Goal: Task Accomplishment & Management: Use online tool/utility

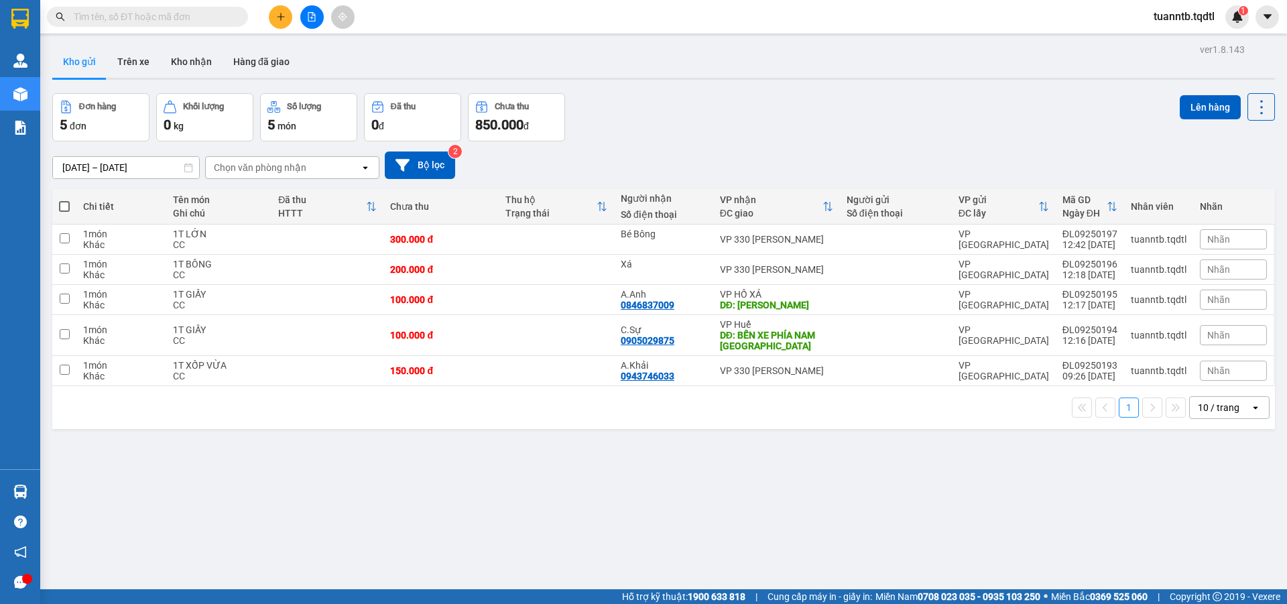
click at [282, 15] on icon "plus" at bounding box center [280, 16] width 9 height 9
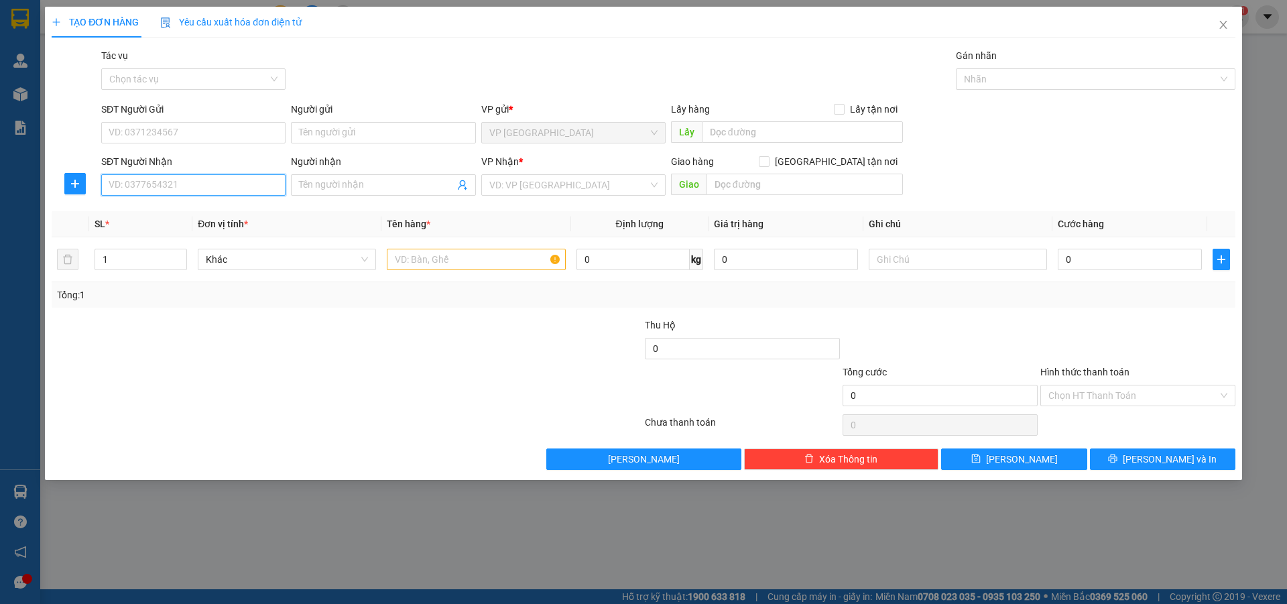
click at [243, 180] on input "SĐT Người Nhận" at bounding box center [193, 184] width 184 height 21
type input "8"
type input "0867872278"
click at [501, 188] on input "search" at bounding box center [568, 185] width 159 height 20
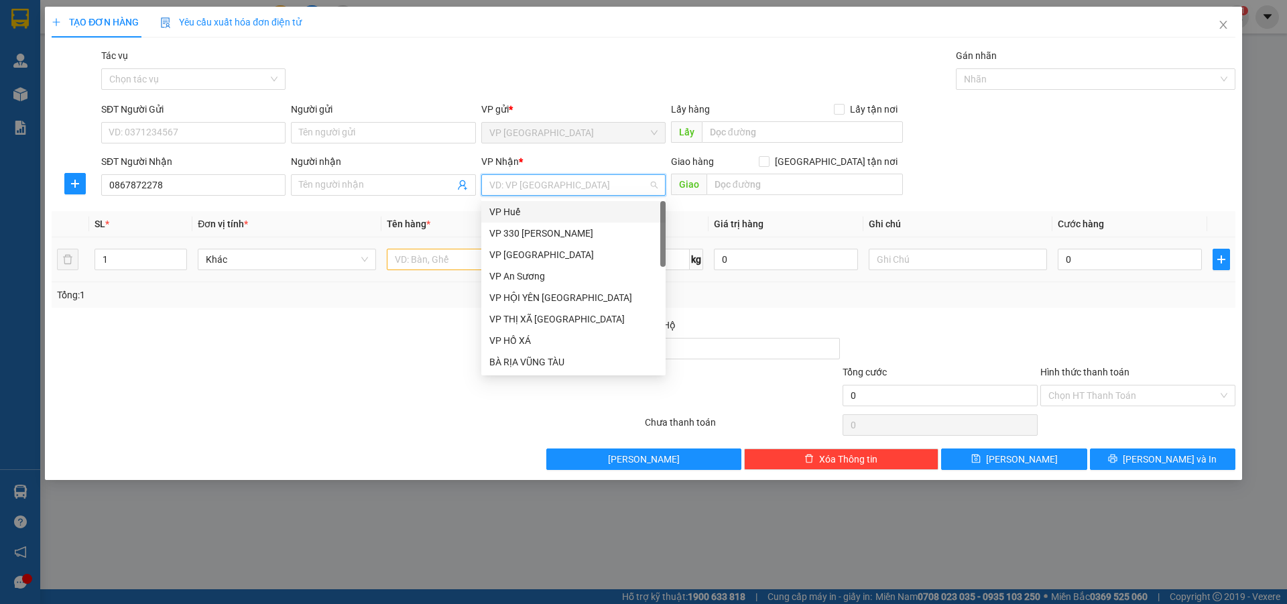
drag, startPoint x: 510, startPoint y: 215, endPoint x: 457, endPoint y: 257, distance: 67.6
click at [508, 215] on div "VP Huế" at bounding box center [573, 211] width 168 height 15
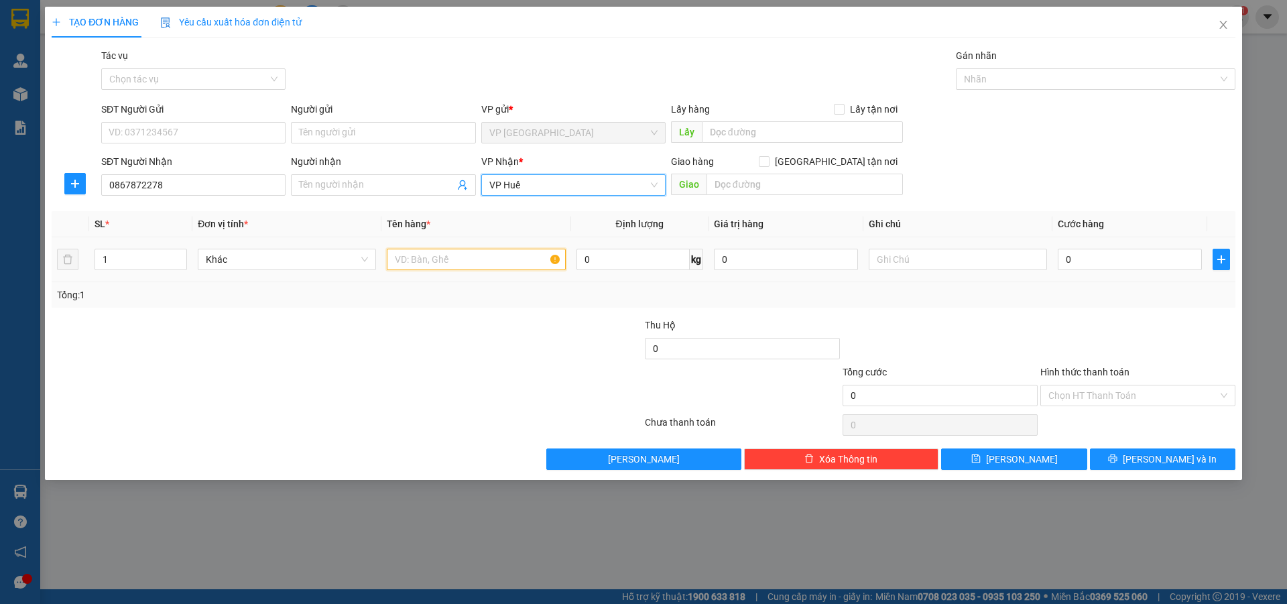
click at [457, 259] on input "text" at bounding box center [476, 259] width 178 height 21
type input "1 LỒNG CÓ CHIM"
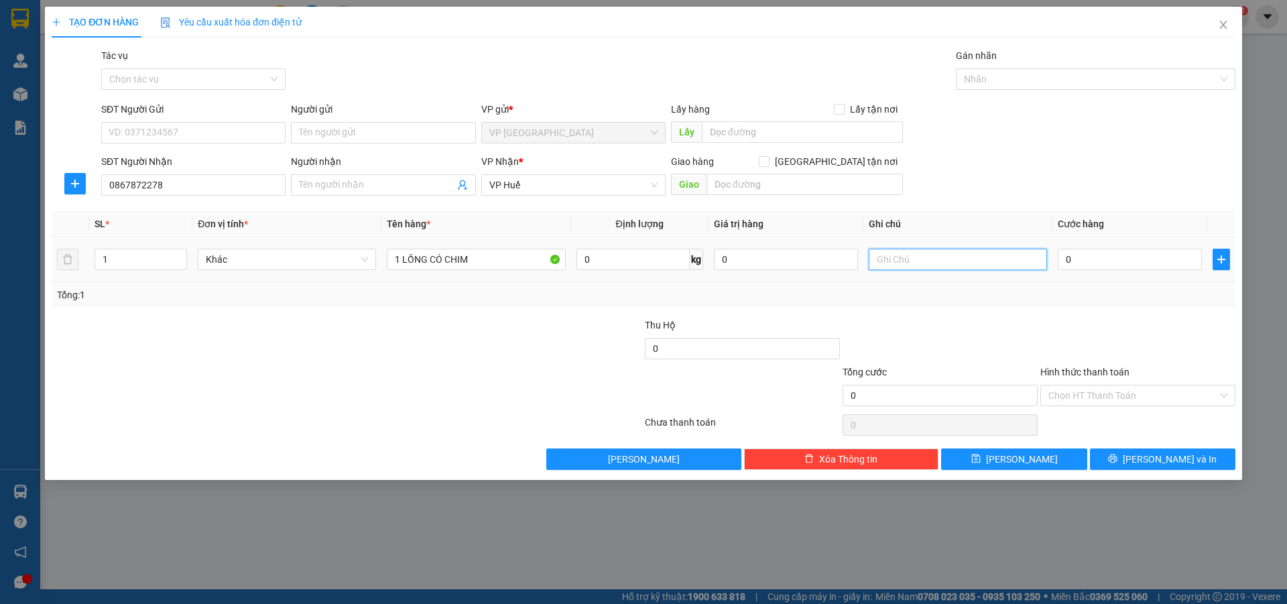
click at [932, 265] on input "text" at bounding box center [958, 259] width 178 height 21
type input "CC"
click at [1071, 261] on input "0" at bounding box center [1130, 259] width 144 height 21
type input "2"
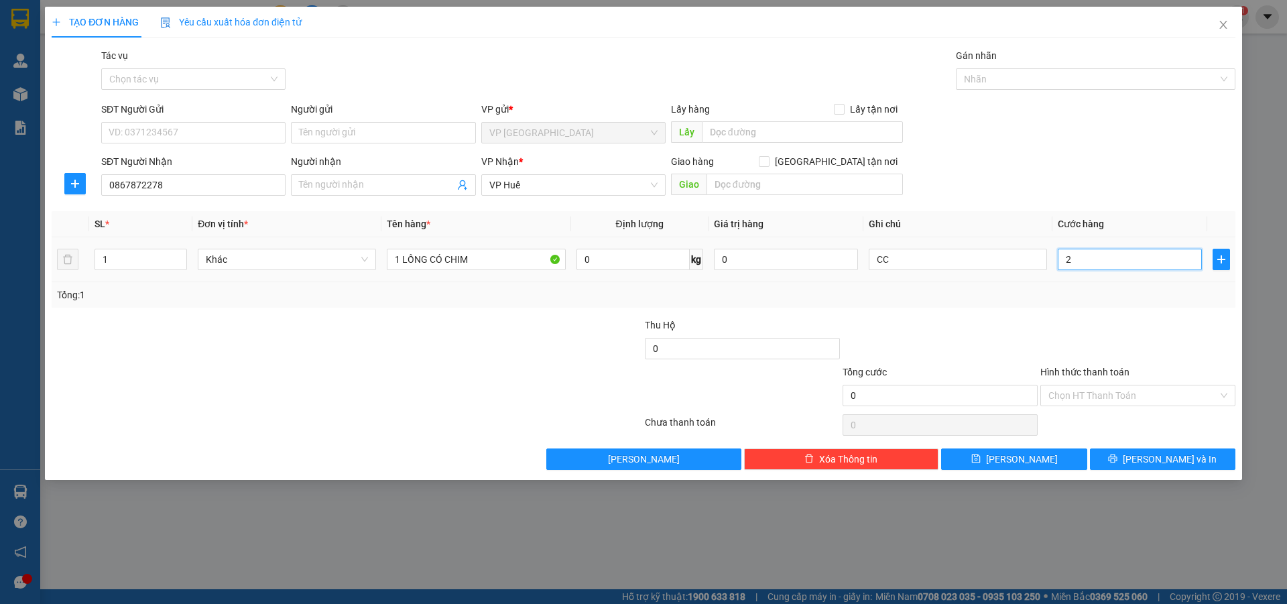
type input "2"
type input "20"
type input "200"
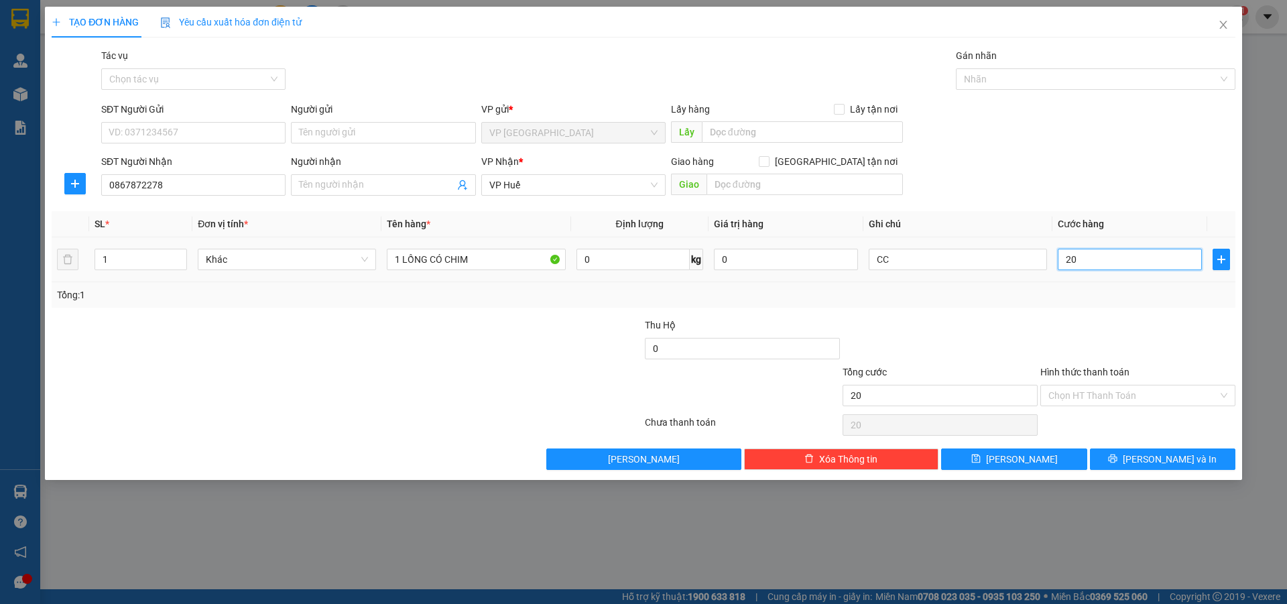
type input "200"
type input "2.000"
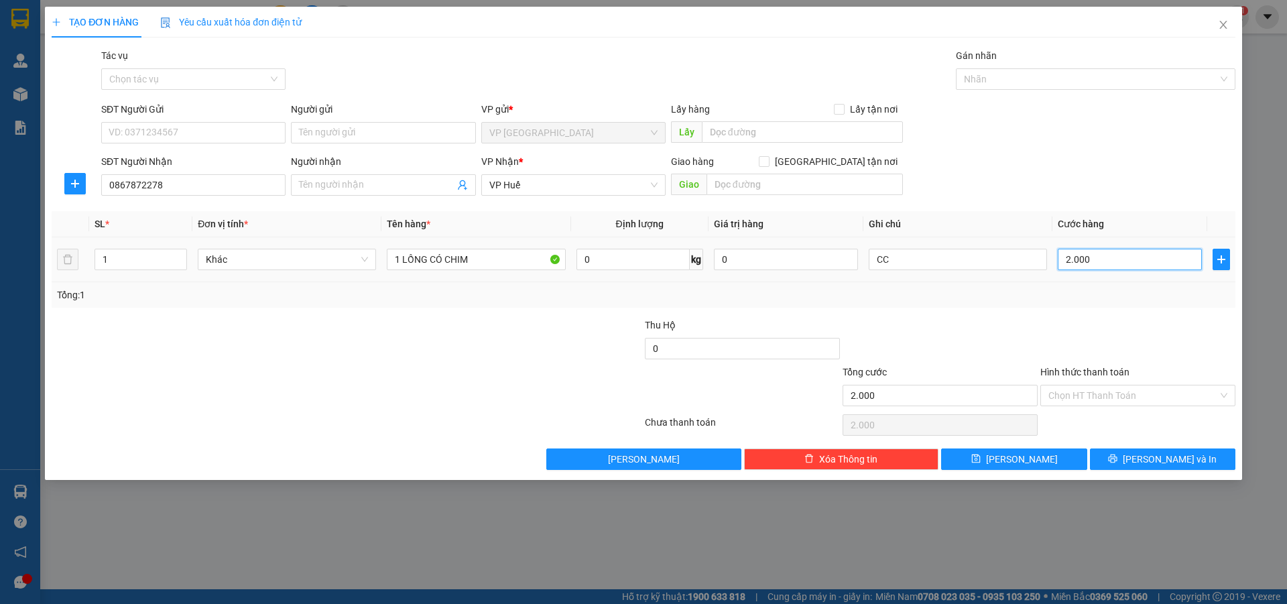
type input "20.000"
type input "200.000"
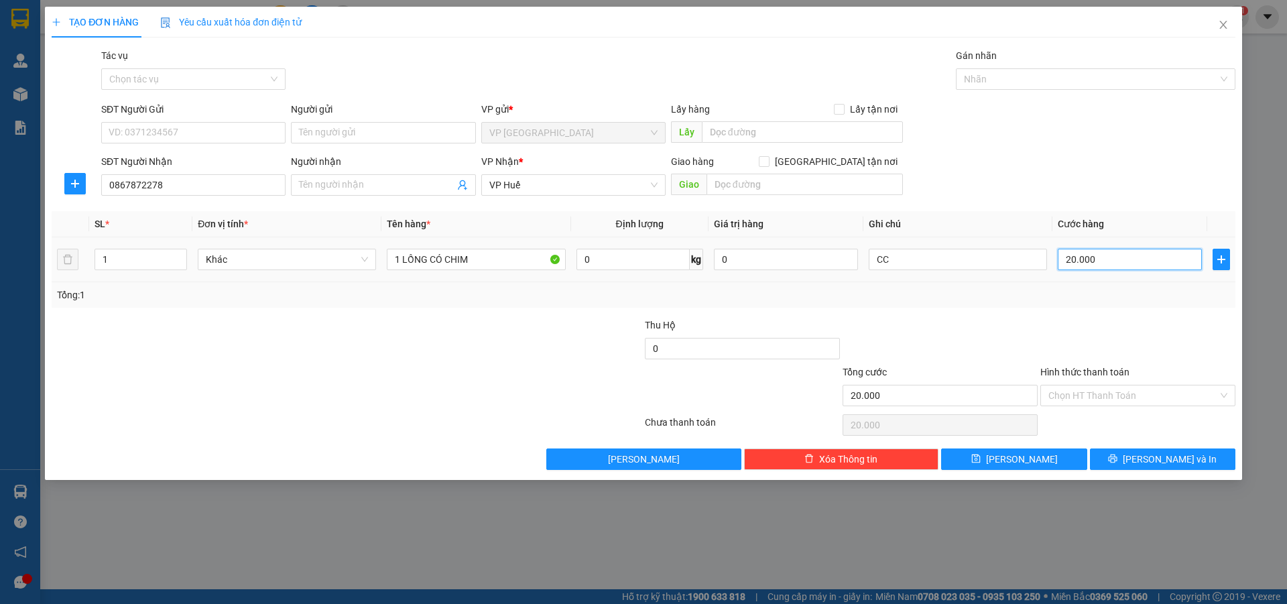
type input "200.000"
click at [968, 263] on input "CC" at bounding box center [958, 259] width 178 height 21
type input "CC ( [PERSON_NAME] SỐNG CHẾT)"
click at [386, 190] on input "Người nhận" at bounding box center [376, 185] width 155 height 15
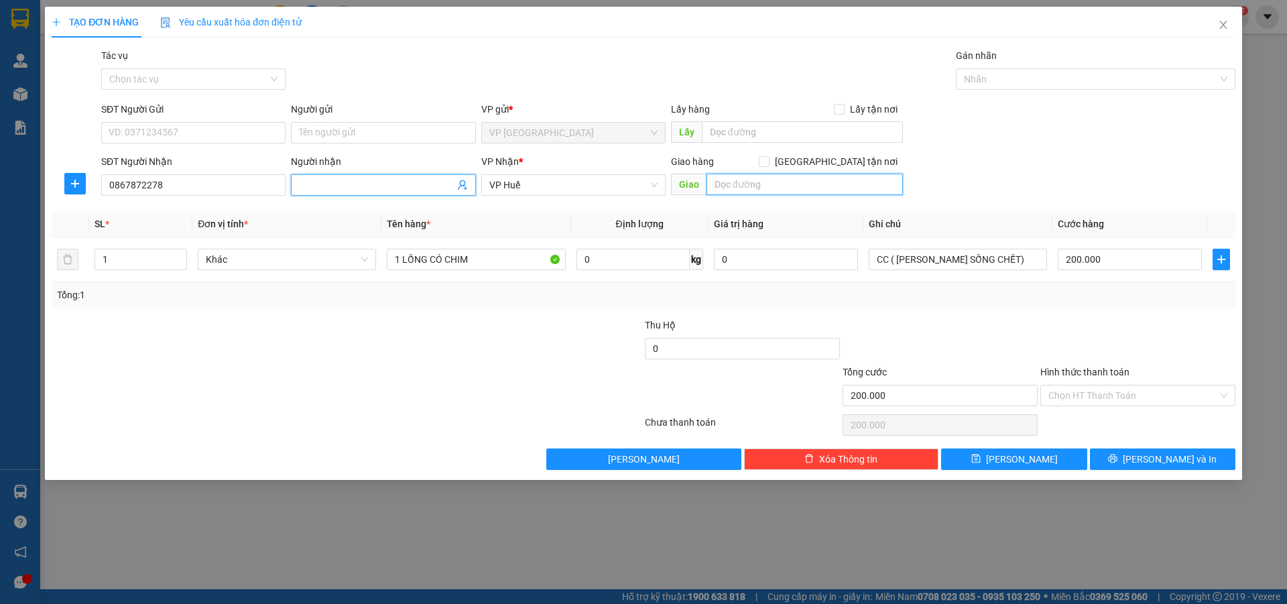
click at [803, 185] on input "text" at bounding box center [805, 184] width 196 height 21
type input "BẾN XE PHÍA NAM [GEOGRAPHIC_DATA]"
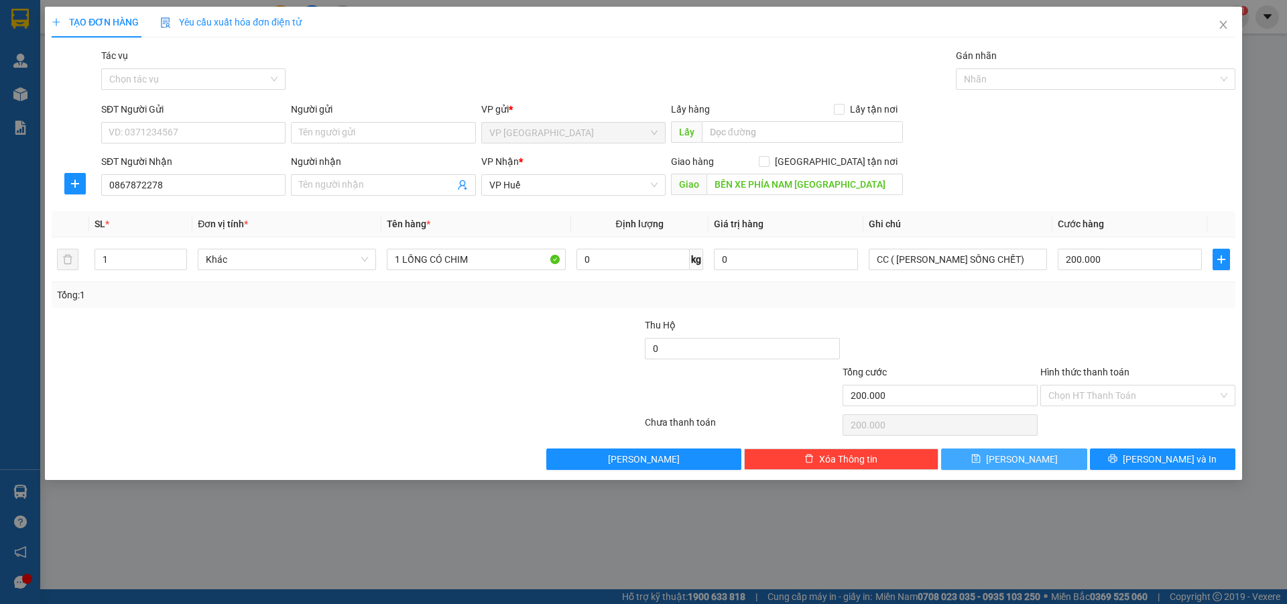
click at [1016, 455] on span "[PERSON_NAME]" at bounding box center [1022, 459] width 72 height 15
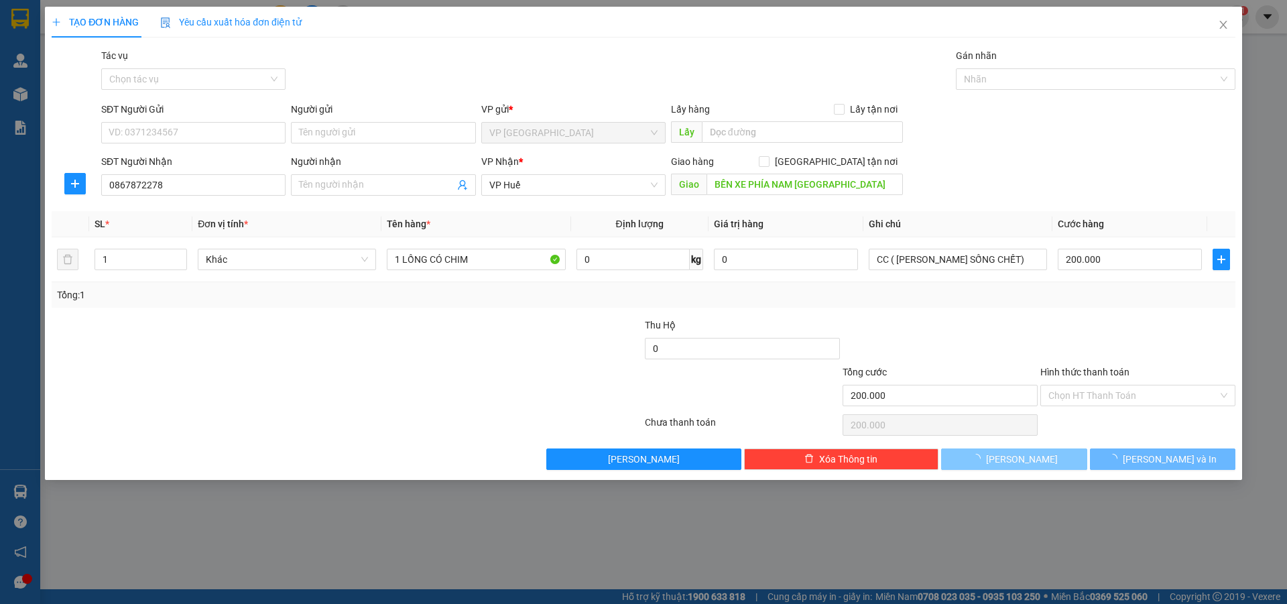
type input "0"
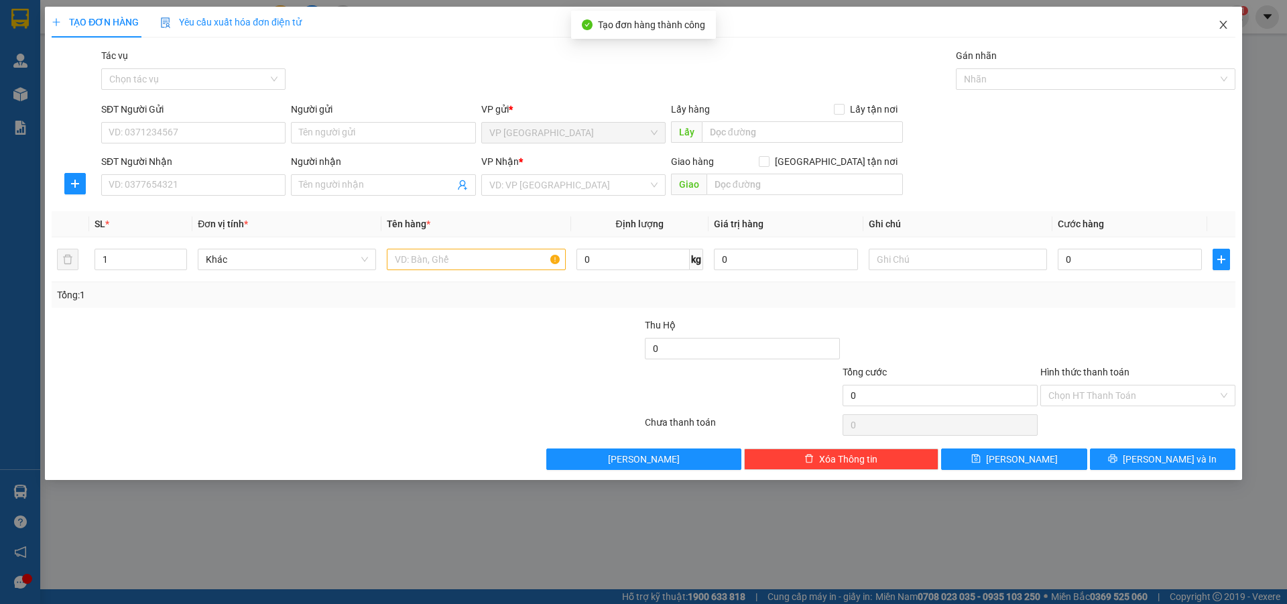
click at [1224, 29] on icon "close" at bounding box center [1223, 24] width 11 height 11
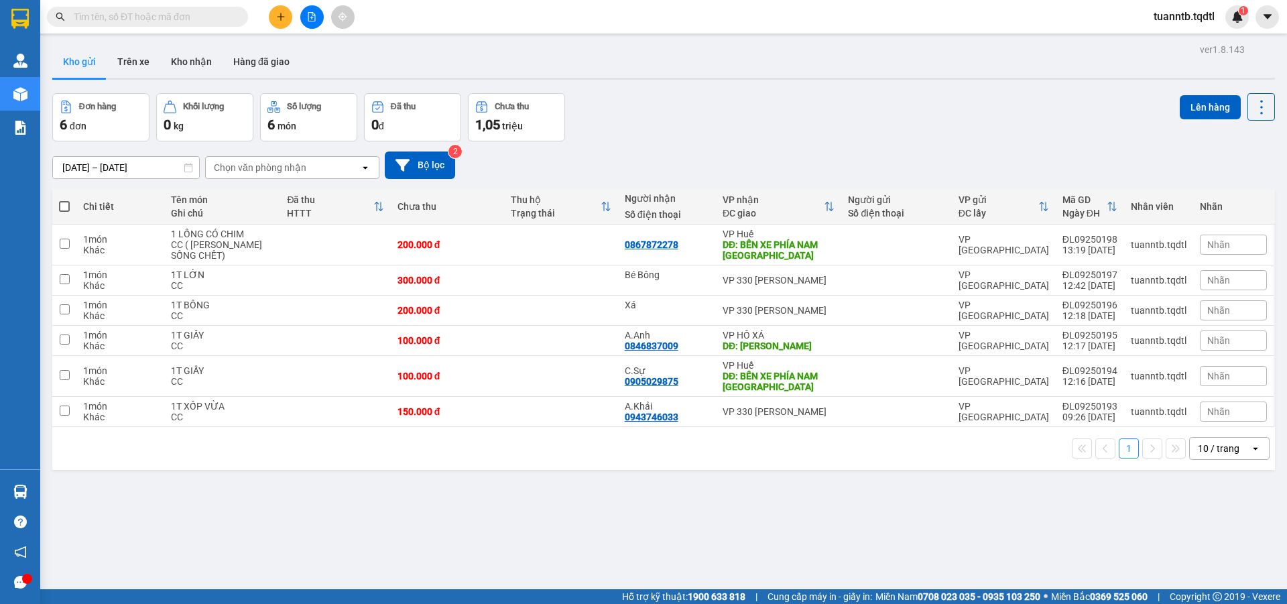
click at [286, 20] on button at bounding box center [280, 16] width 23 height 23
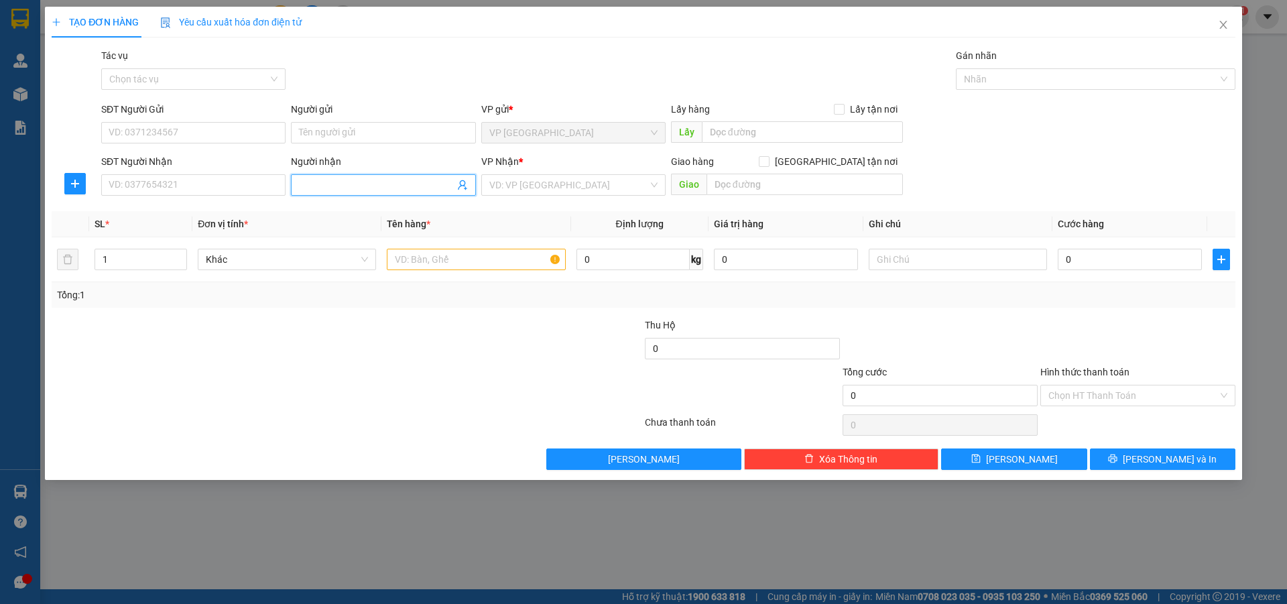
click at [358, 187] on input "Người nhận" at bounding box center [376, 185] width 155 height 15
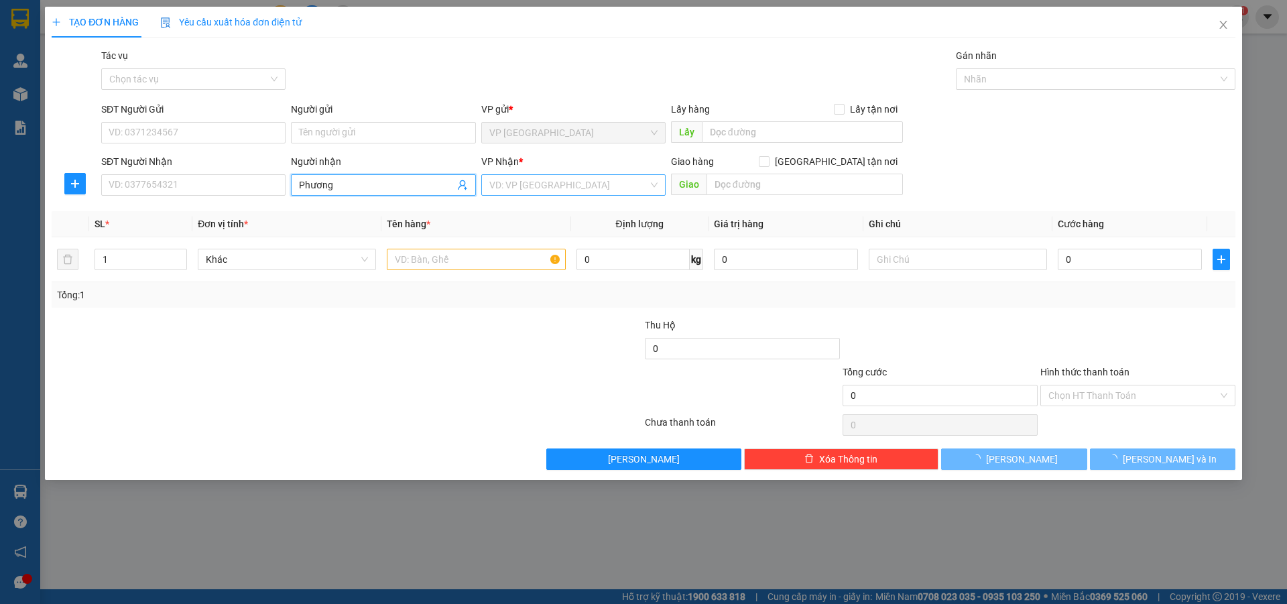
type input "Phương"
click at [592, 186] on input "search" at bounding box center [568, 185] width 159 height 20
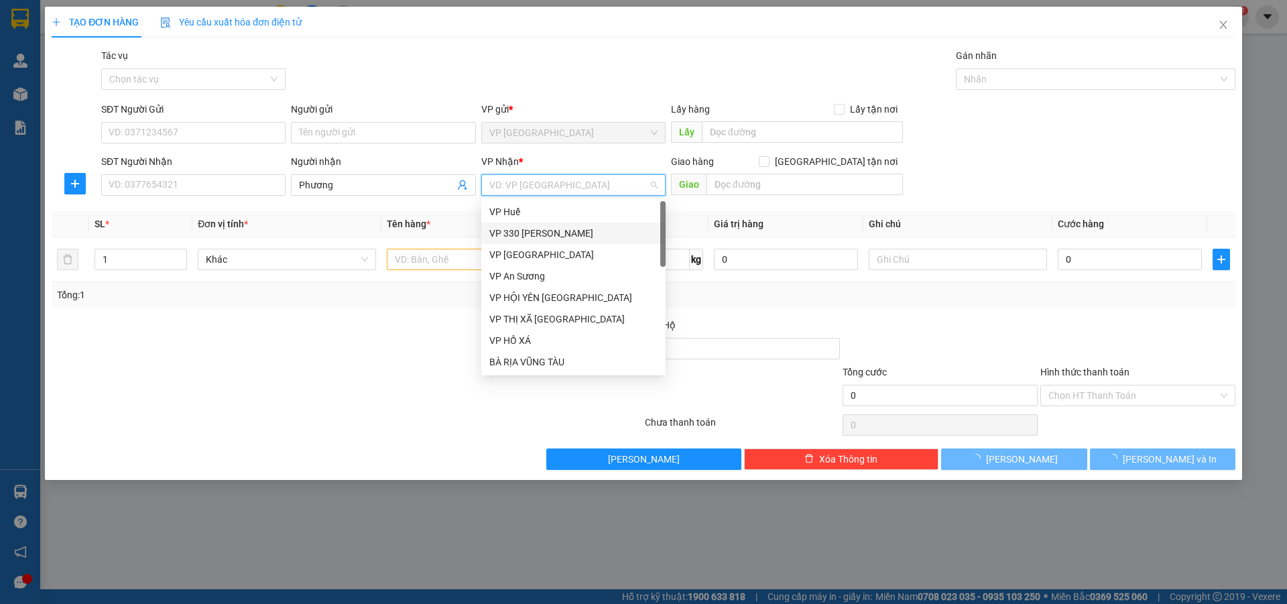
click at [547, 233] on div "VP 330 [PERSON_NAME]" at bounding box center [573, 233] width 168 height 15
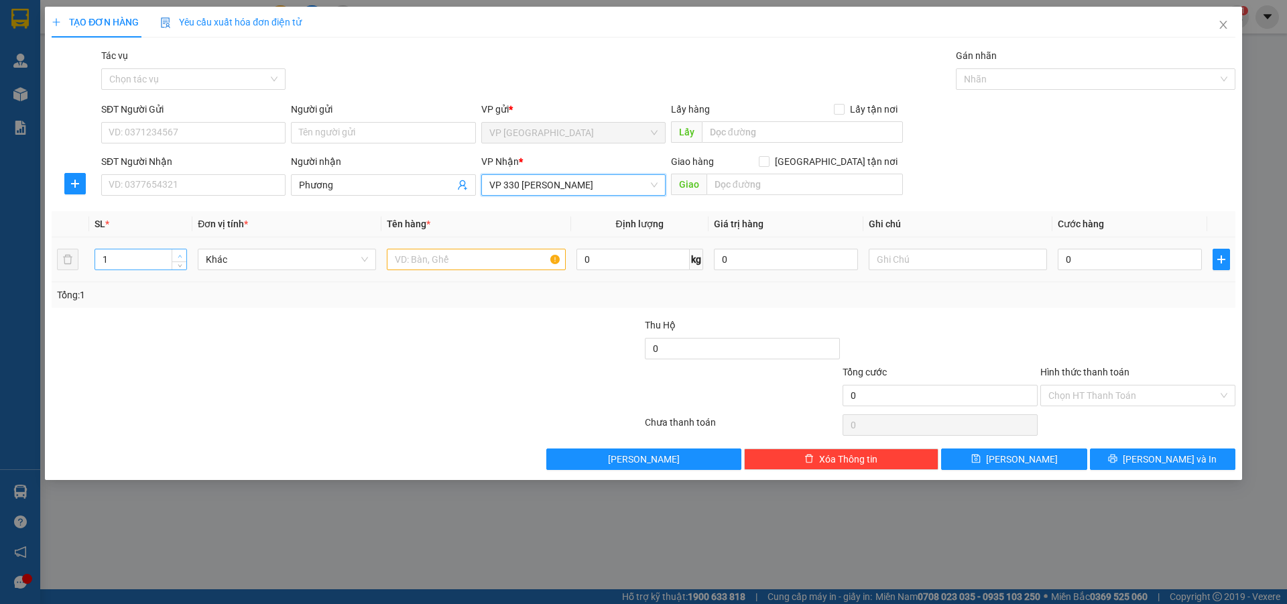
type input "2"
drag, startPoint x: 183, startPoint y: 252, endPoint x: 298, endPoint y: 283, distance: 118.7
click at [182, 253] on span "up" at bounding box center [180, 255] width 8 height 8
click at [438, 261] on input "text" at bounding box center [476, 259] width 178 height 21
type input "1T LỚN + 1T VỪA"
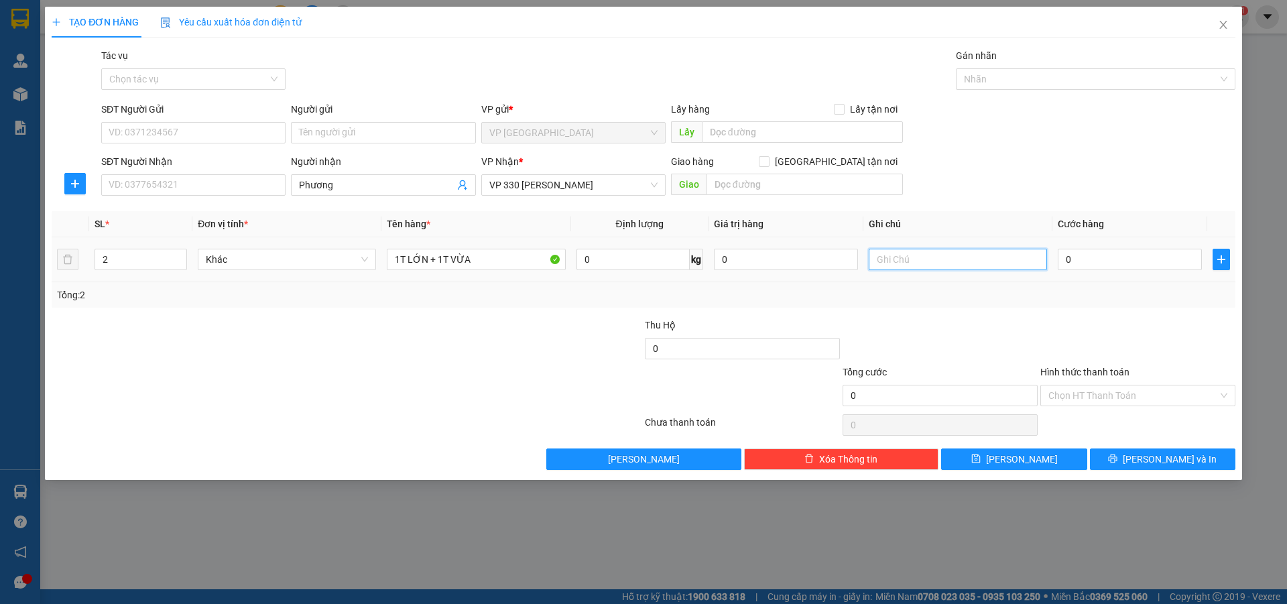
click at [936, 270] on input "text" at bounding box center [958, 259] width 178 height 21
click at [935, 264] on input "text" at bounding box center [958, 259] width 178 height 21
type input "CC"
click at [1112, 263] on input "0" at bounding box center [1130, 259] width 144 height 21
type input "4"
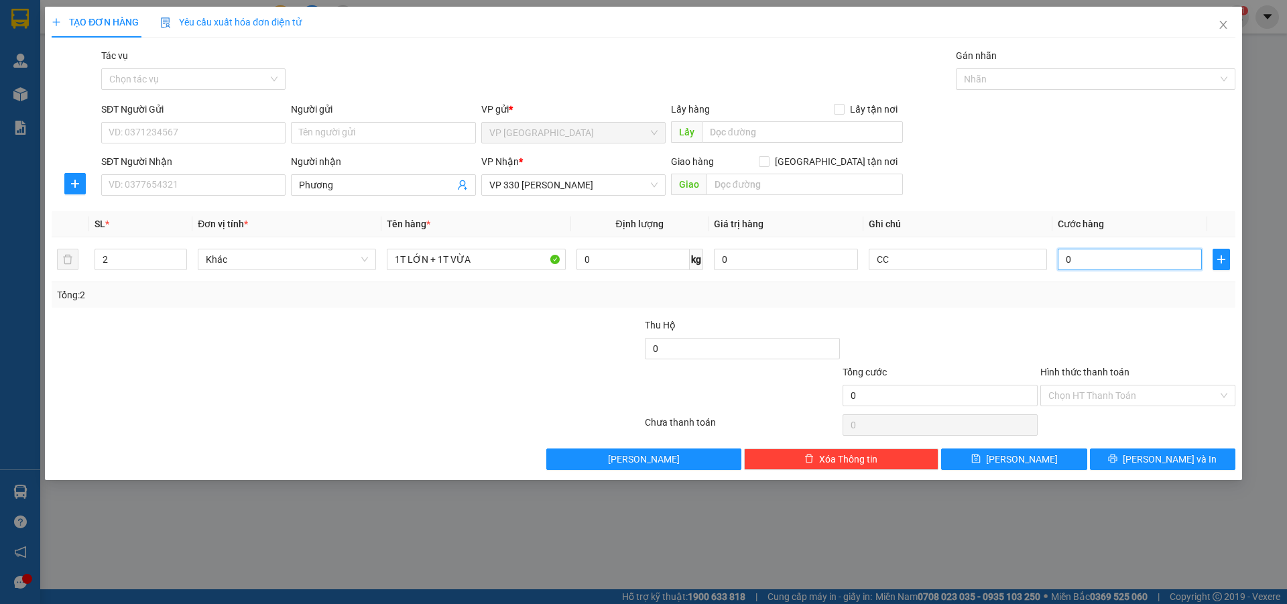
type input "4"
type input "45"
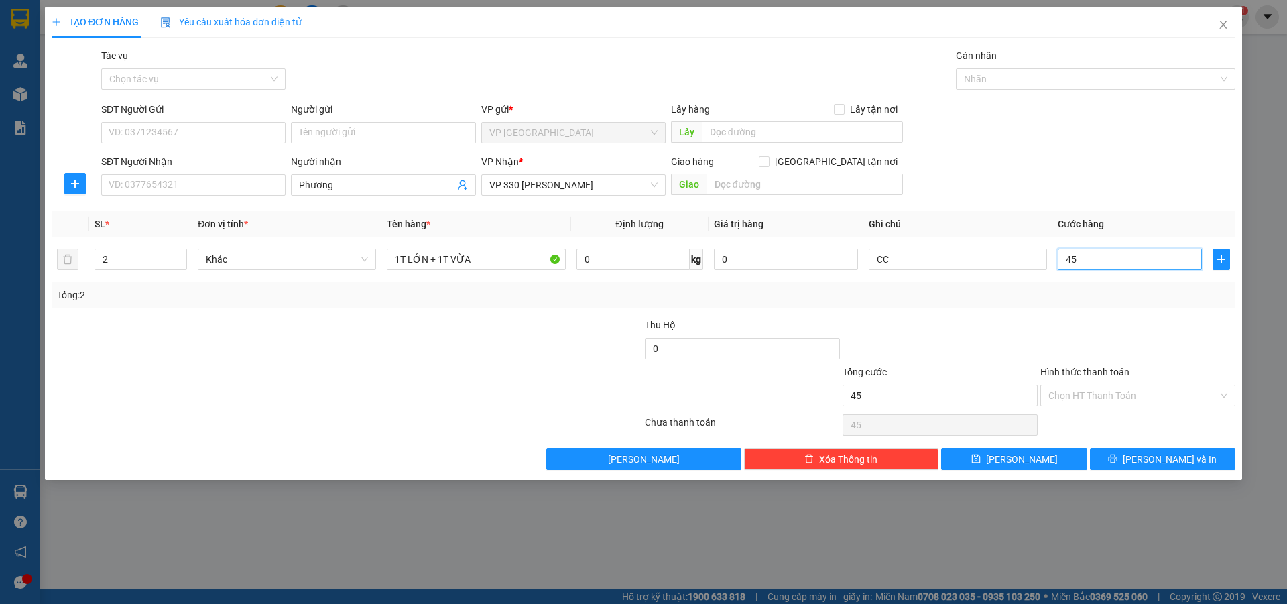
type input "450"
type input "4.500"
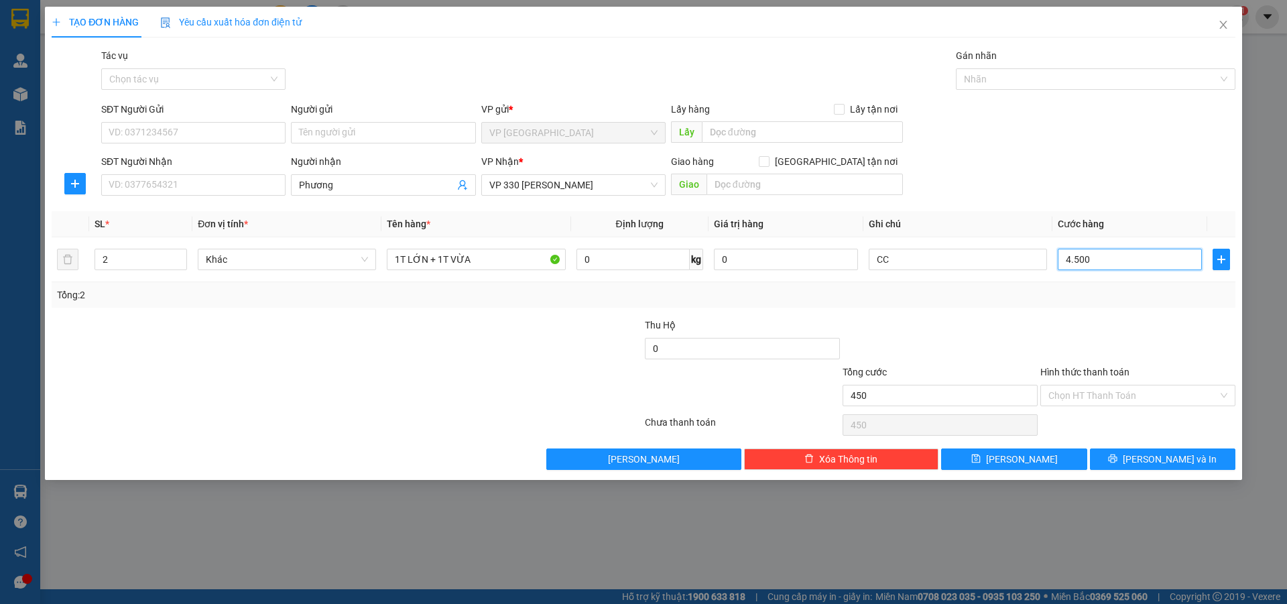
type input "4.500"
type input "45.000"
type input "450.000"
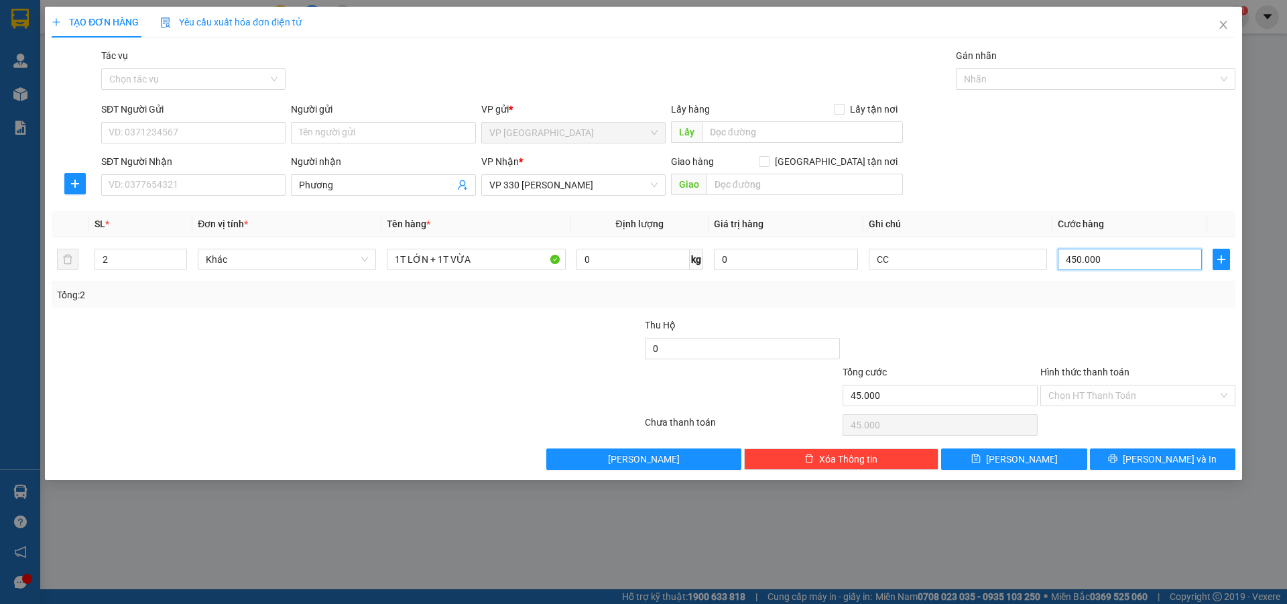
type input "450.000"
type input "4.500.000"
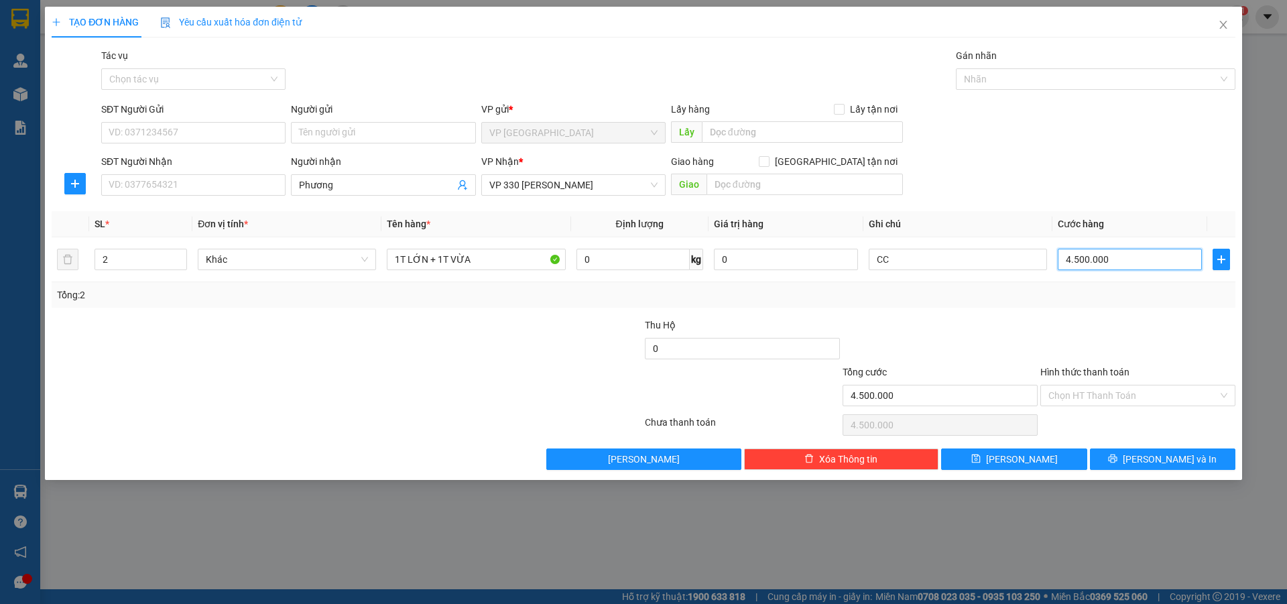
type input "450.000"
click at [1055, 463] on button "[PERSON_NAME]" at bounding box center [1013, 459] width 145 height 21
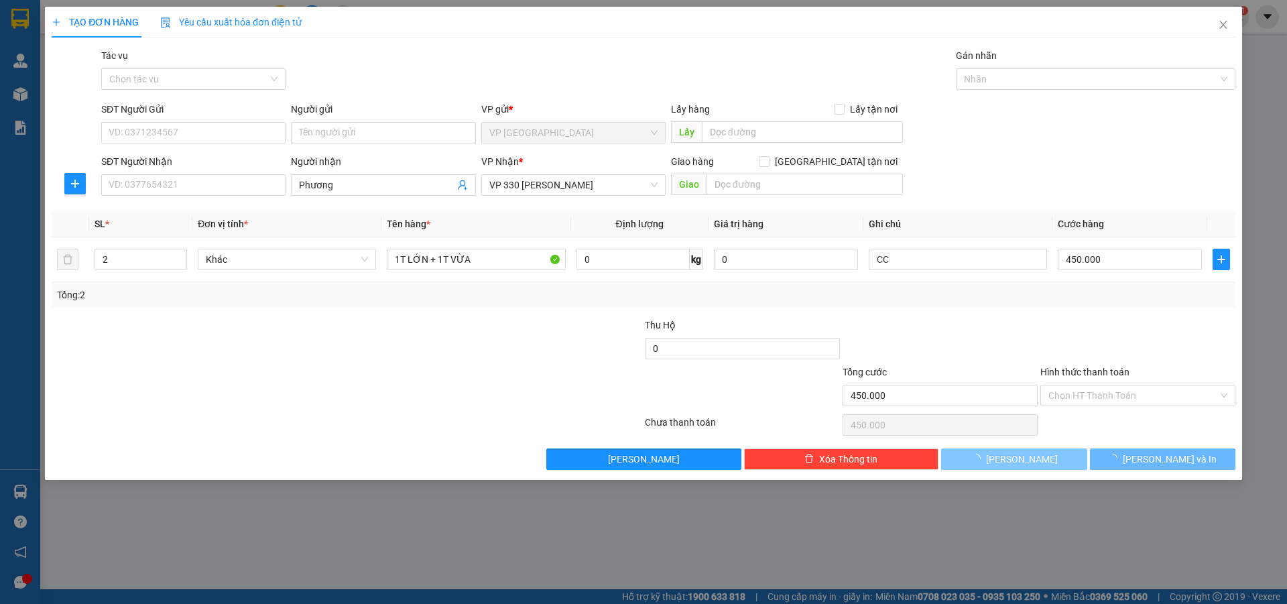
type input "1"
type input "0"
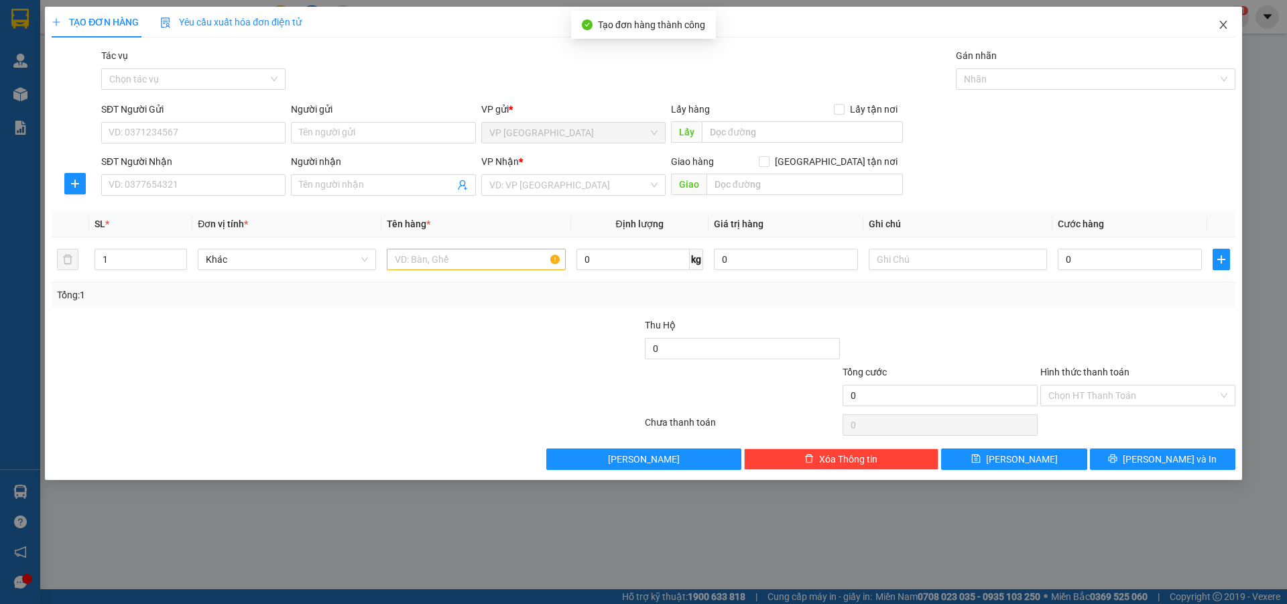
click at [1226, 19] on span "Close" at bounding box center [1224, 26] width 38 height 38
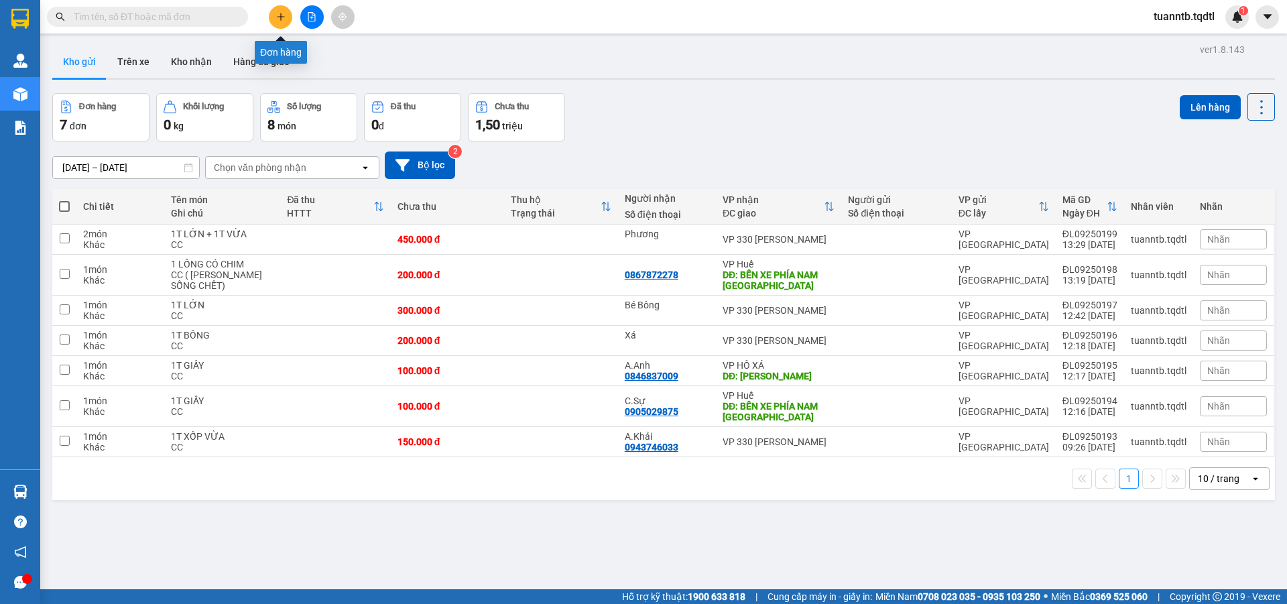
click at [278, 10] on button at bounding box center [280, 16] width 23 height 23
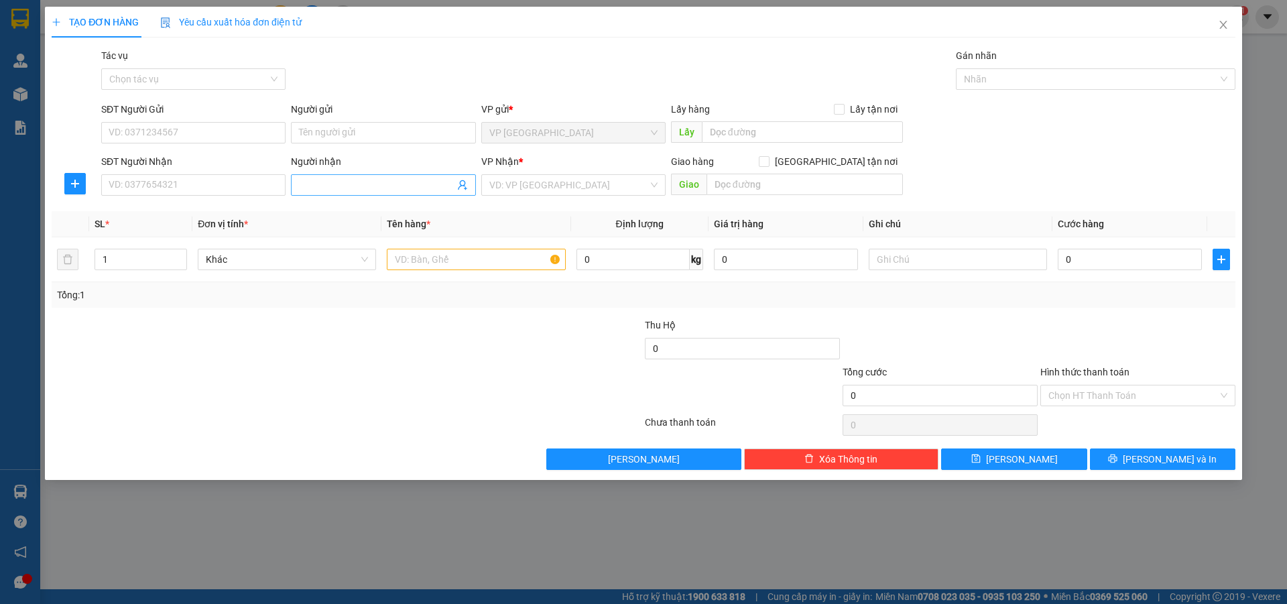
click at [343, 178] on input "Người nhận" at bounding box center [376, 185] width 155 height 15
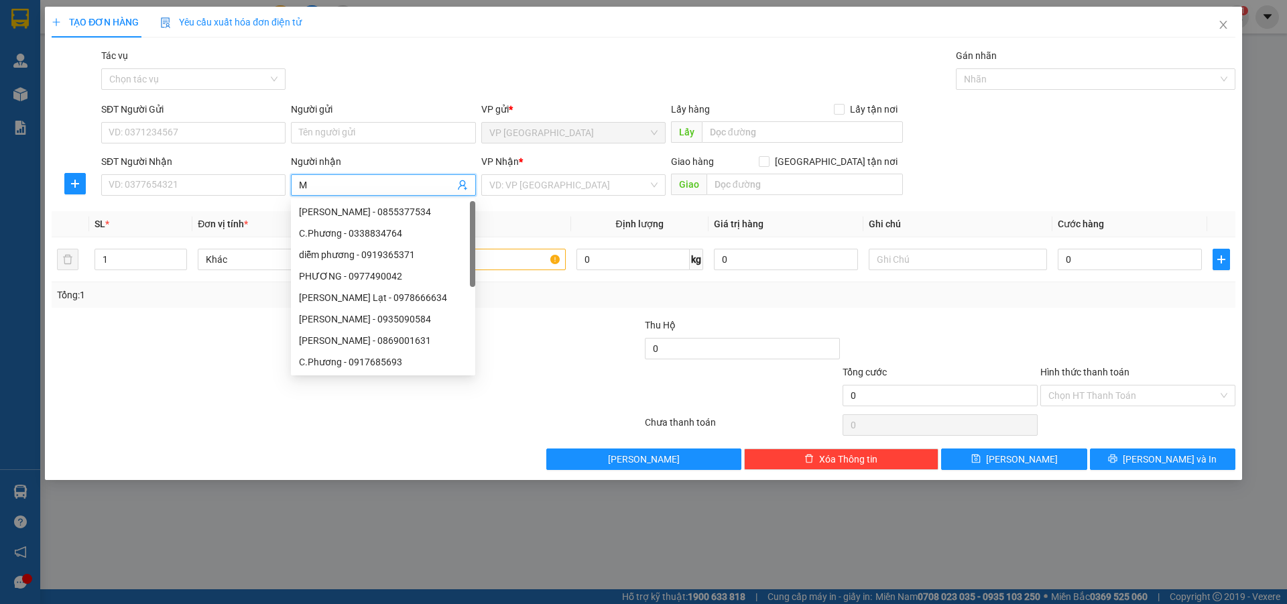
type input "MƠ"
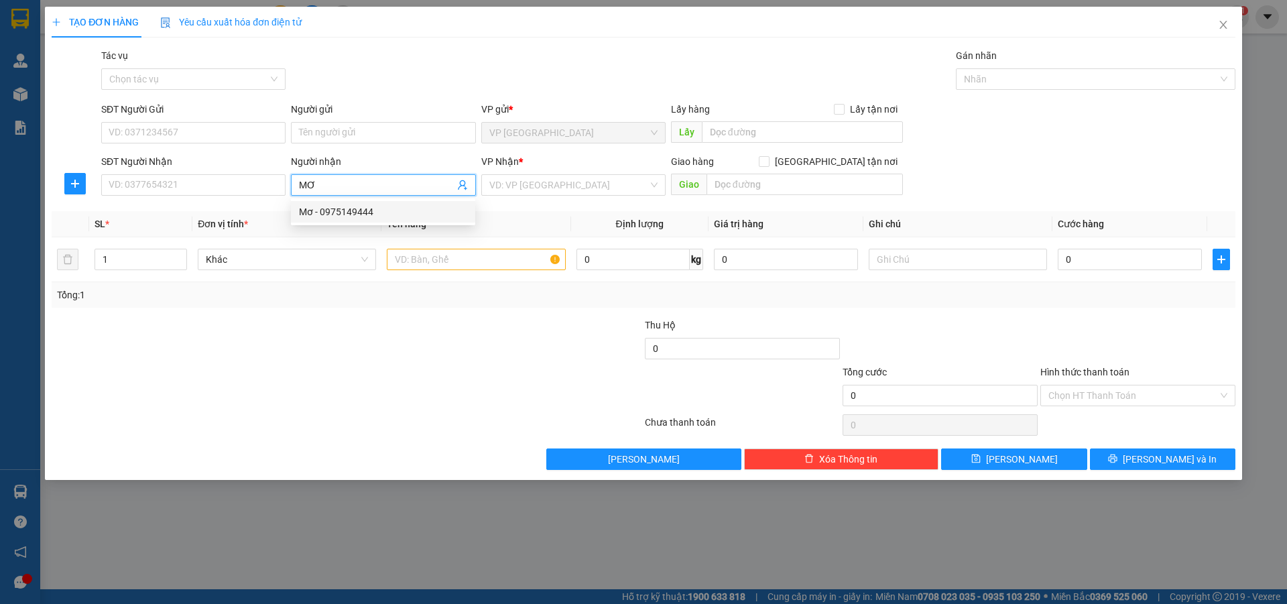
click at [334, 216] on div "Mơ - 0975149444" at bounding box center [383, 211] width 168 height 15
type input "0975149444"
type input "Mơ"
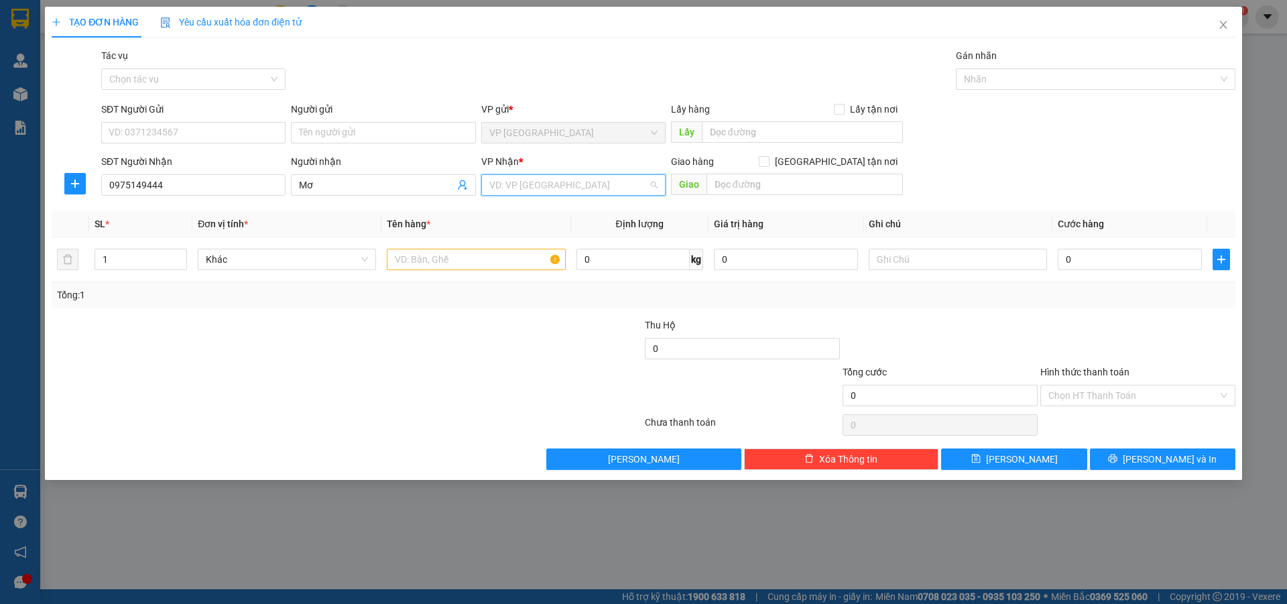
click at [534, 192] on input "search" at bounding box center [568, 185] width 159 height 20
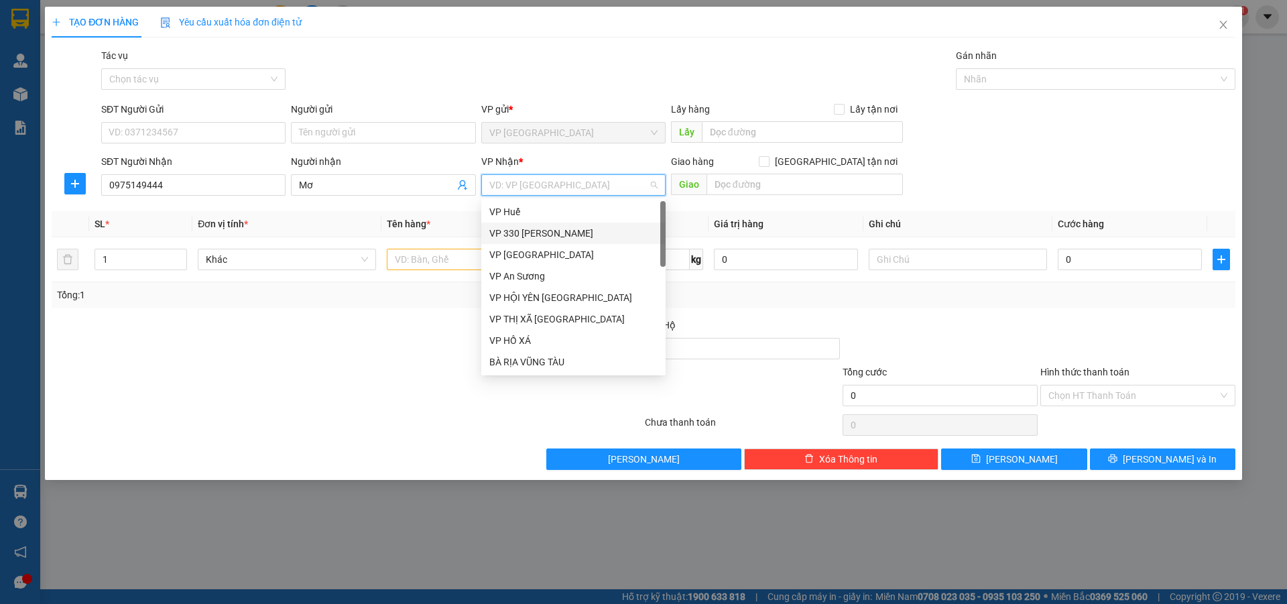
click at [552, 231] on div "VP 330 [PERSON_NAME]" at bounding box center [573, 233] width 168 height 15
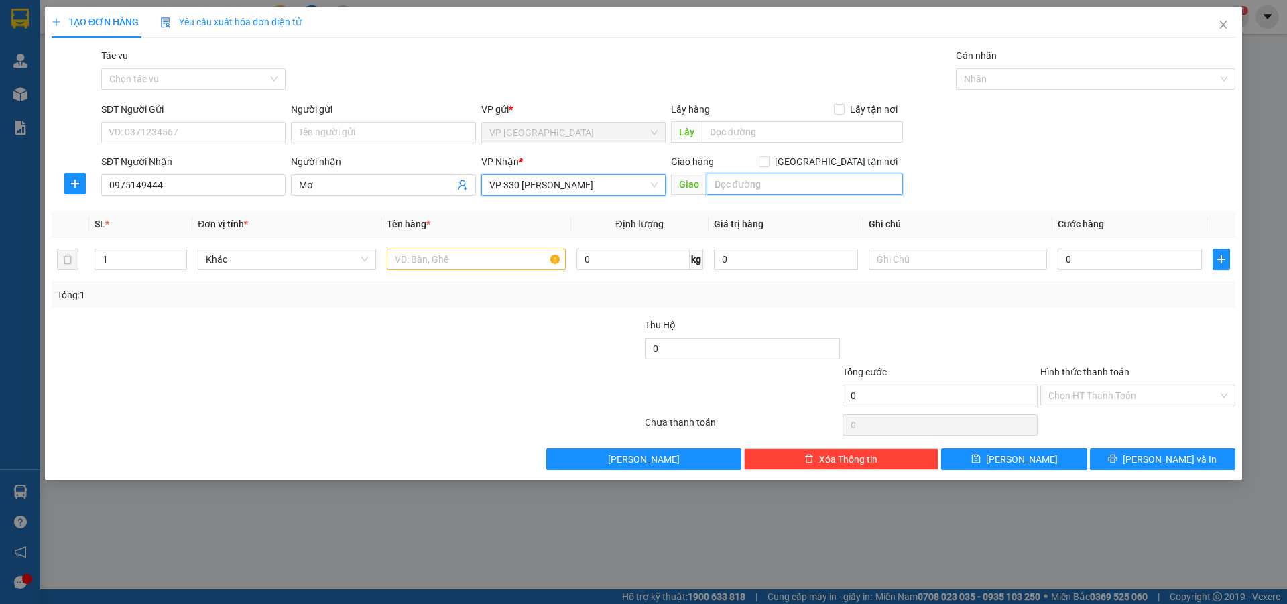
click at [754, 184] on input "text" at bounding box center [805, 184] width 196 height 21
type input "[PERSON_NAME]"
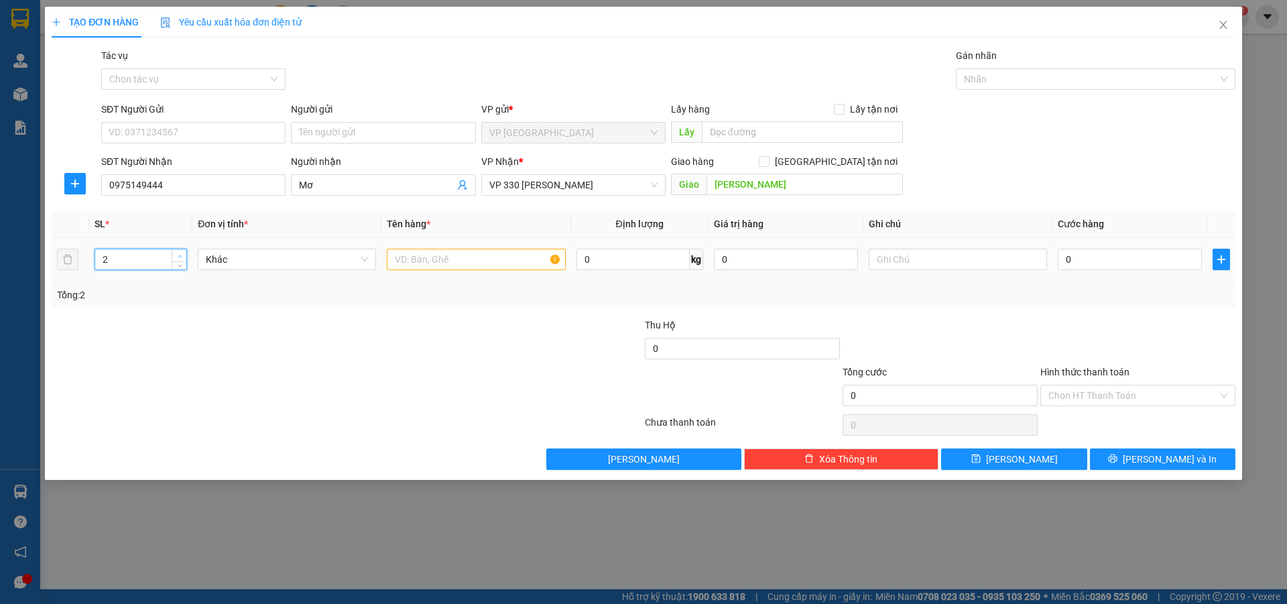
click at [182, 256] on icon "up" at bounding box center [180, 256] width 5 height 5
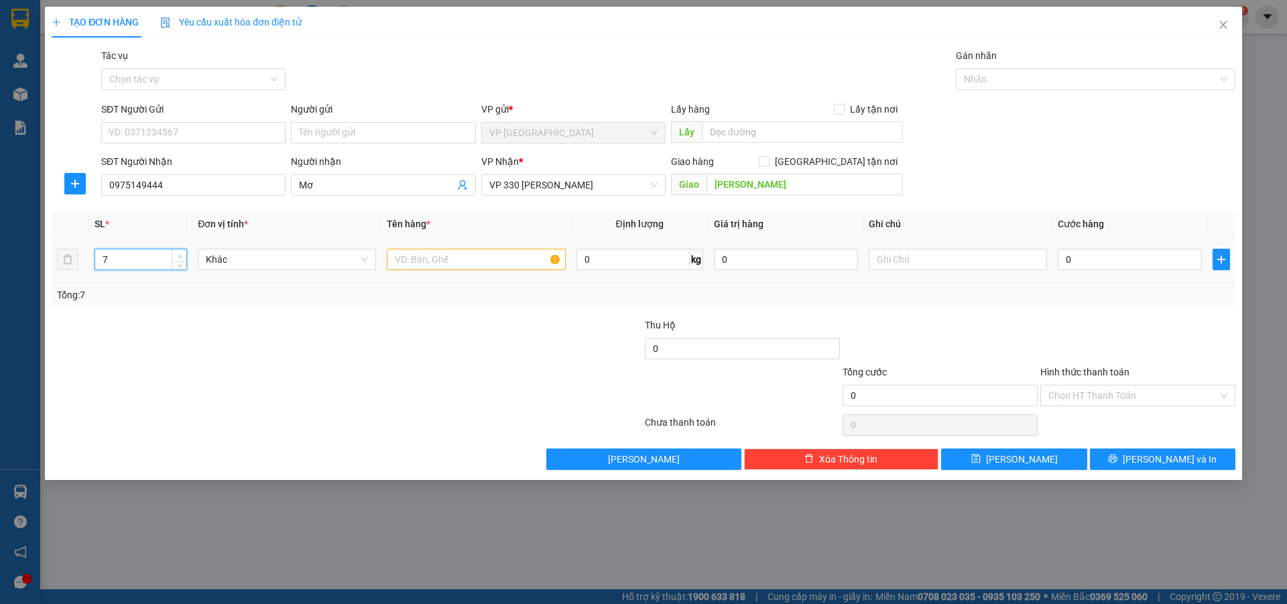
click at [182, 256] on icon "up" at bounding box center [180, 256] width 5 height 5
type input "8"
click at [182, 256] on icon "up" at bounding box center [180, 256] width 5 height 5
click at [450, 266] on input "text" at bounding box center [476, 259] width 178 height 21
type input "8T CÀ CHUA"
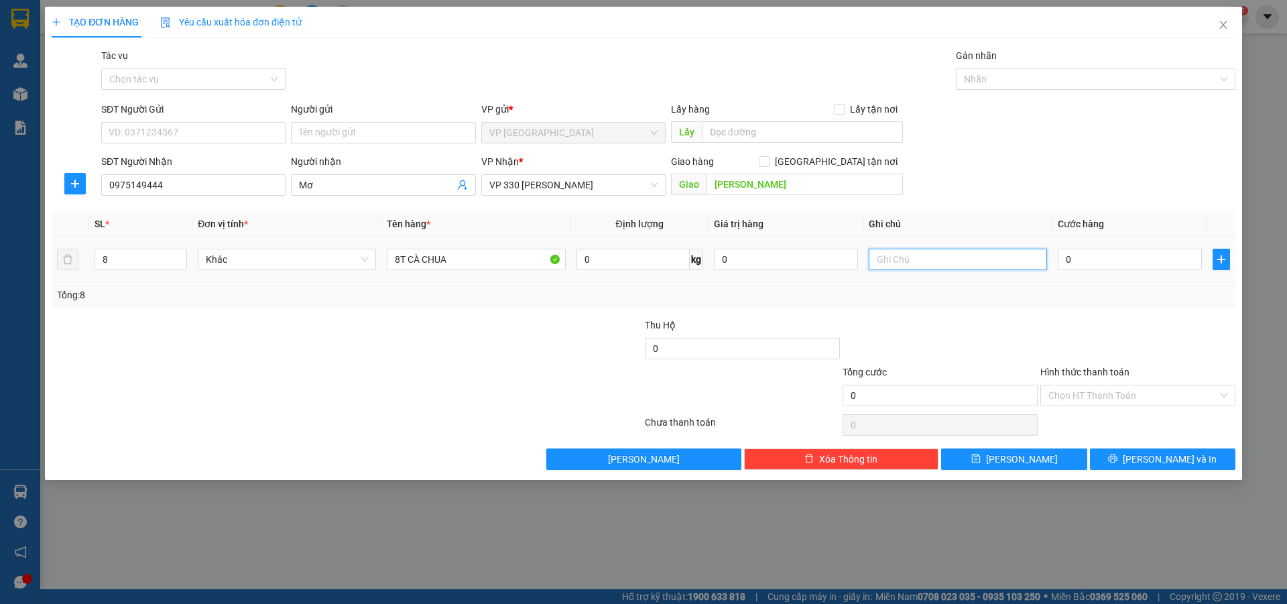
click at [888, 265] on input "text" at bounding box center [958, 259] width 178 height 21
type input "CC"
click at [1081, 257] on input "0" at bounding box center [1130, 259] width 144 height 21
type input "3"
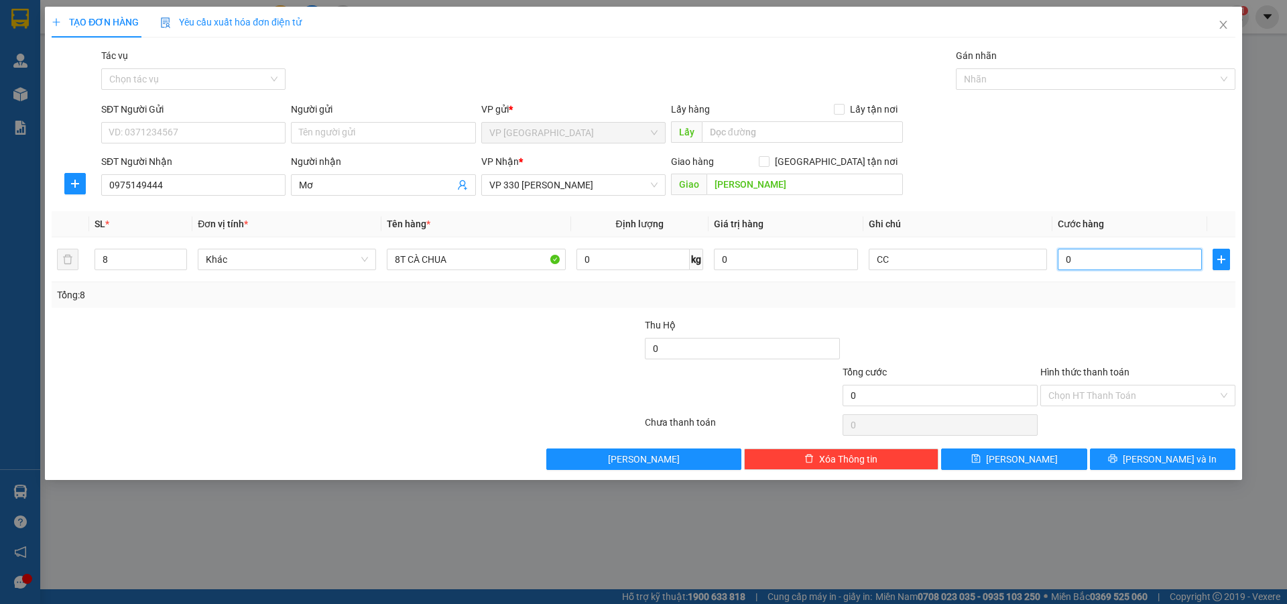
type input "3"
type input "32"
type input "320"
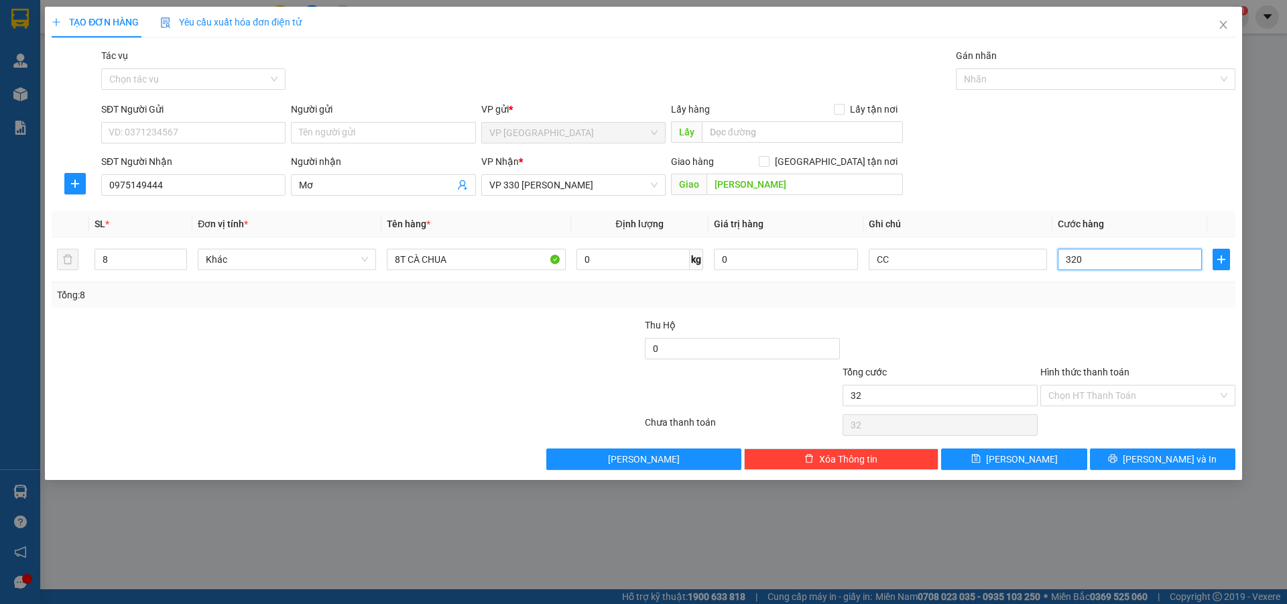
type input "320"
type input "3.200"
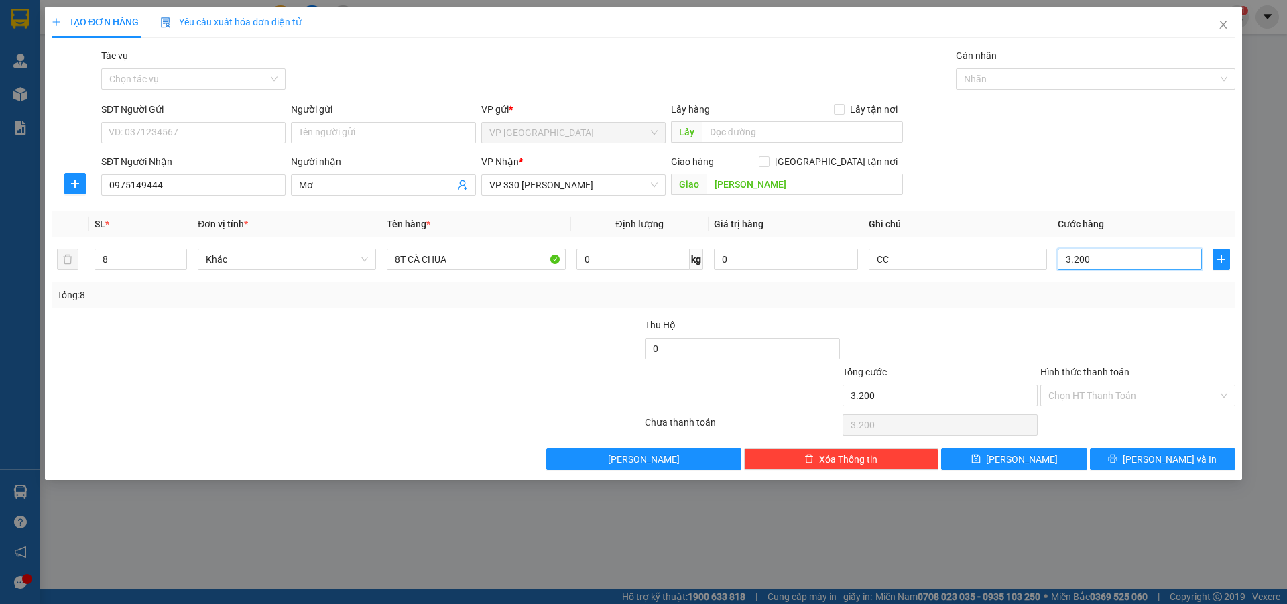
type input "32.000"
type input "320.000"
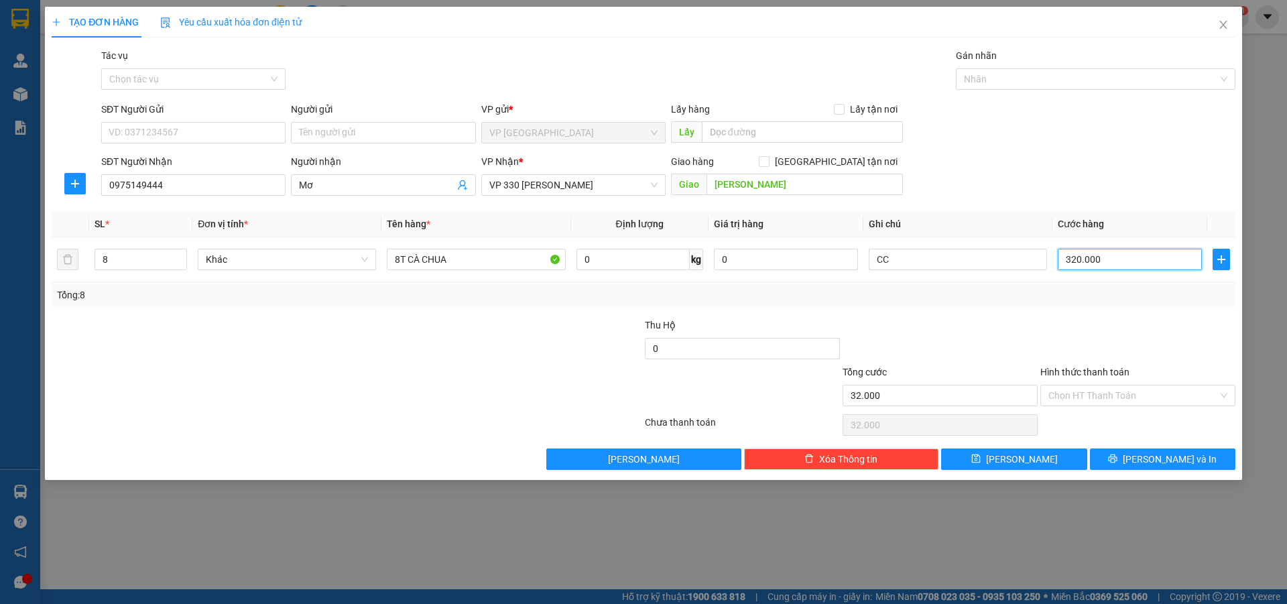
type input "320.000"
type input "3.200.000"
type input "320.000"
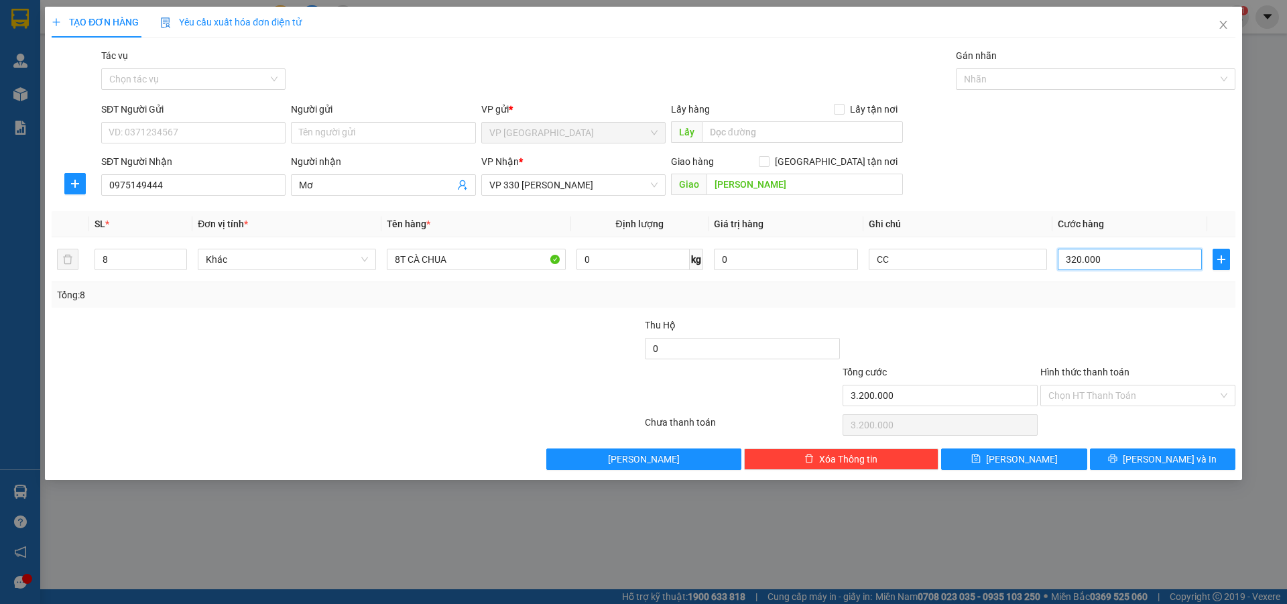
type input "320.000"
click at [986, 462] on button "[PERSON_NAME]" at bounding box center [1013, 459] width 145 height 21
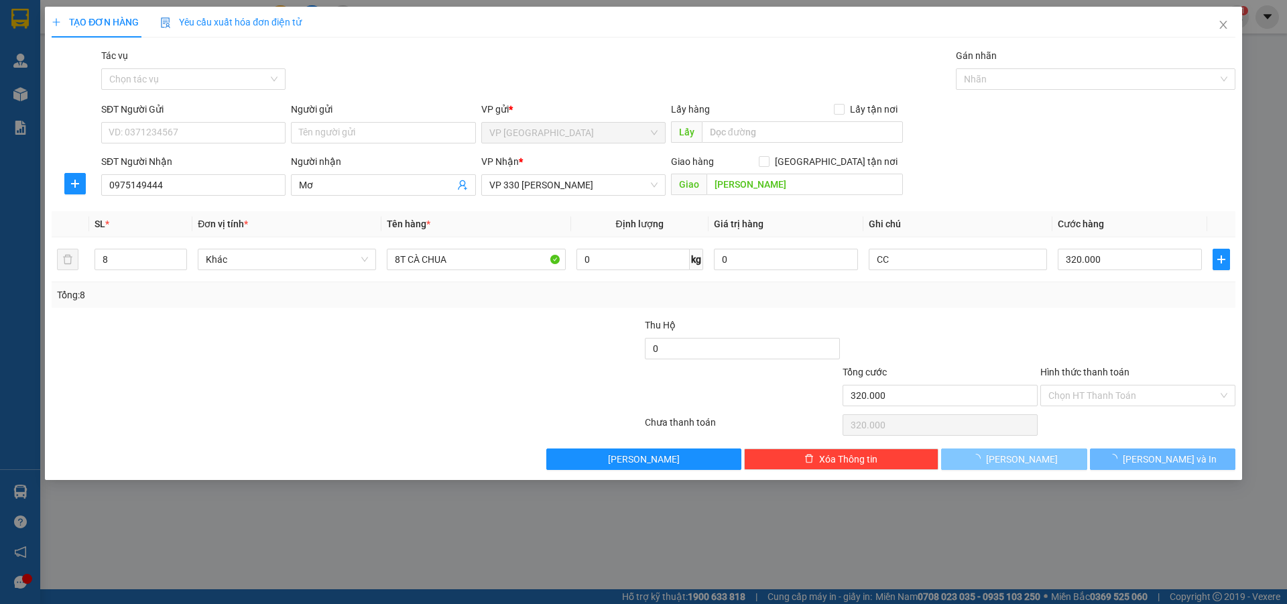
type input "1"
type input "0"
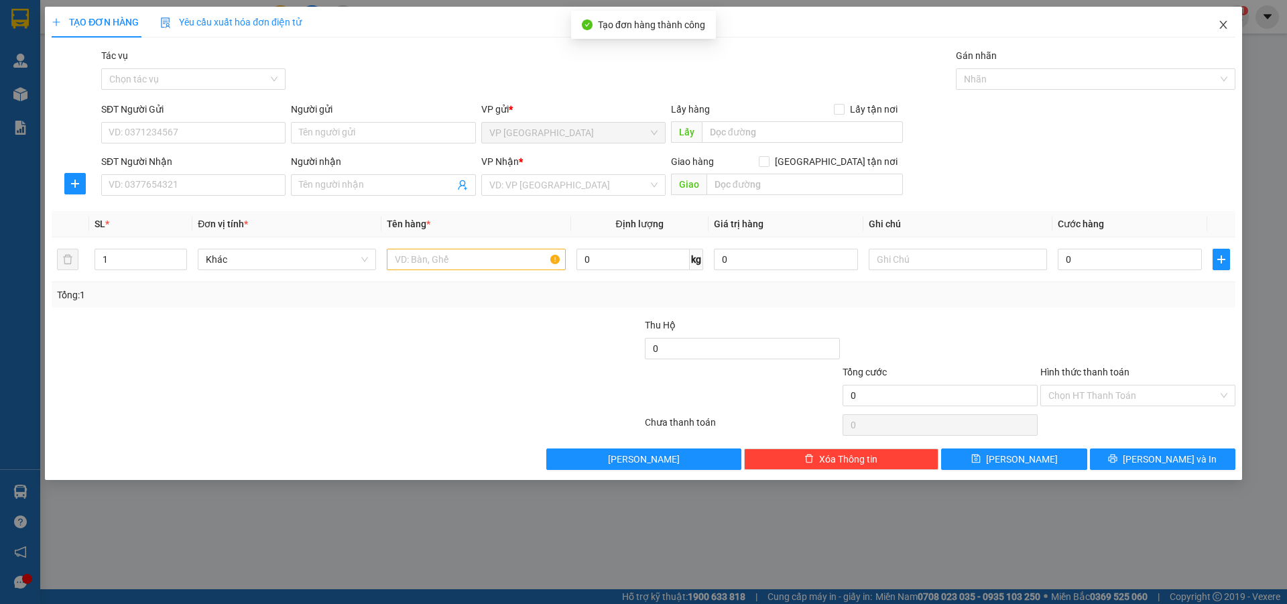
click at [1226, 27] on icon "close" at bounding box center [1223, 24] width 11 height 11
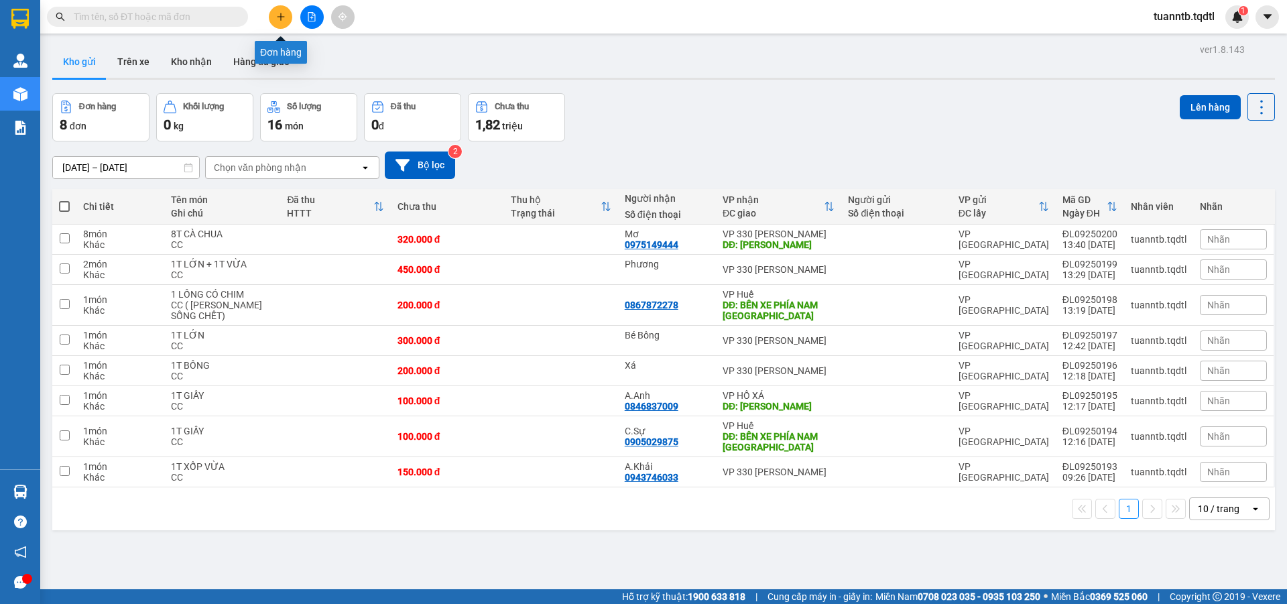
click at [277, 15] on icon "plus" at bounding box center [280, 16] width 9 height 9
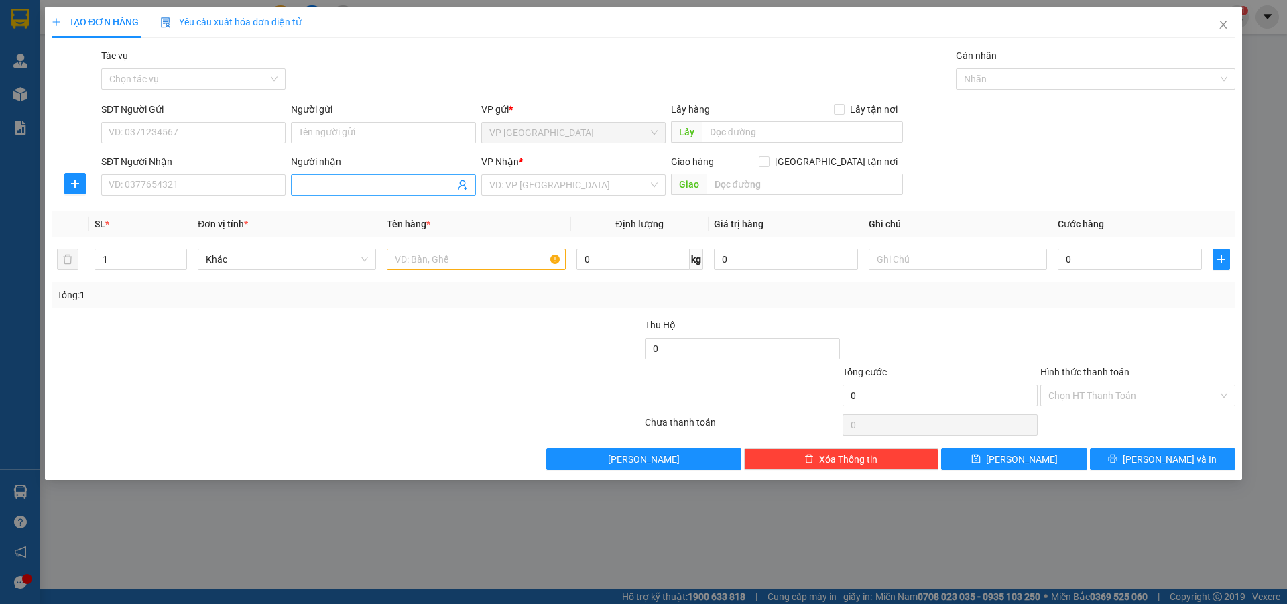
click at [325, 179] on input "Người nhận" at bounding box center [376, 185] width 155 height 15
click at [333, 182] on input "Dũng H ồ" at bounding box center [376, 185] width 155 height 15
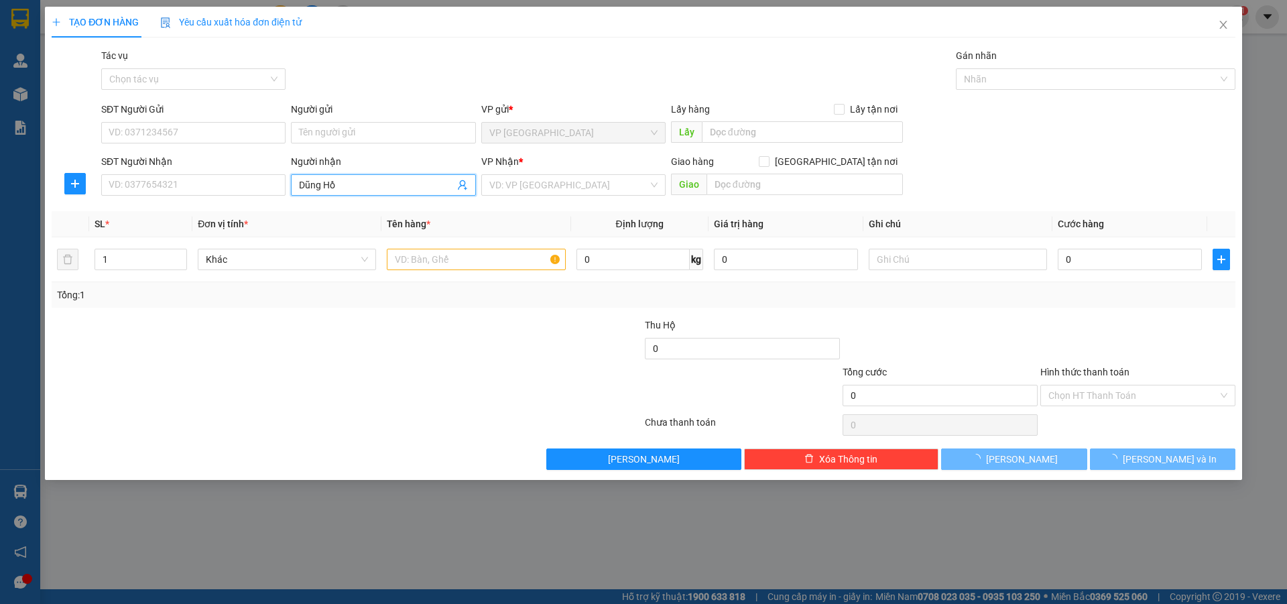
drag, startPoint x: 384, startPoint y: 195, endPoint x: 377, endPoint y: 190, distance: 8.6
click at [383, 195] on span "Dũng Hồ" at bounding box center [383, 184] width 184 height 21
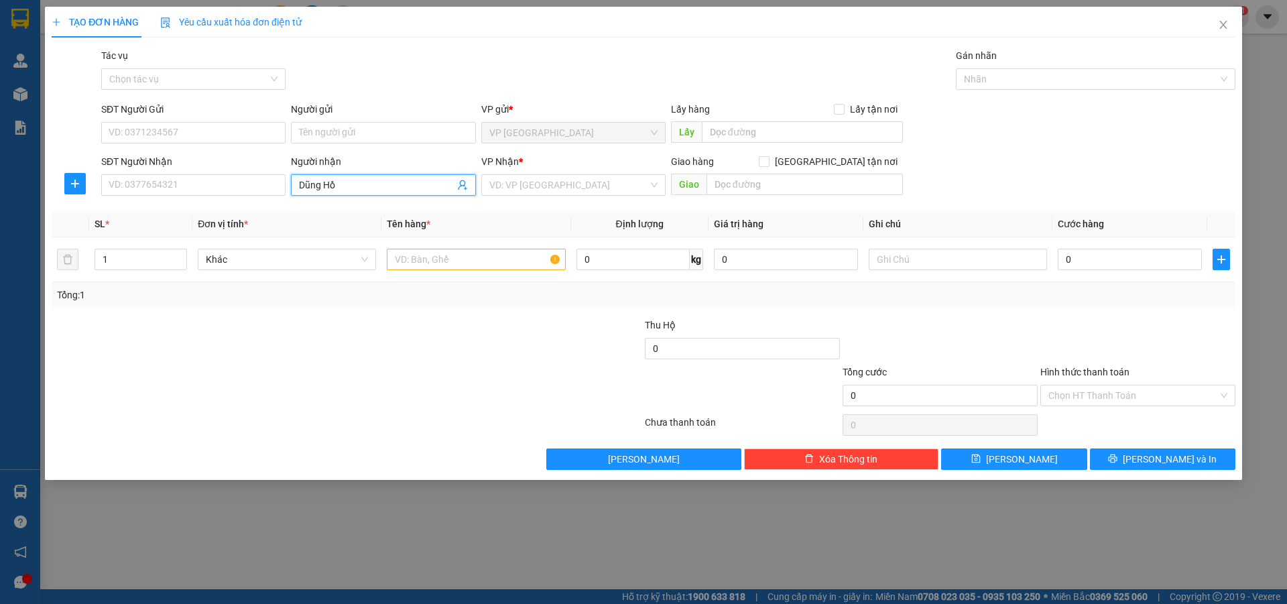
click at [377, 189] on input "Dũng Hồ" at bounding box center [376, 185] width 155 height 15
type input "Dũng Hồ Xá"
click at [491, 190] on input "search" at bounding box center [568, 185] width 159 height 20
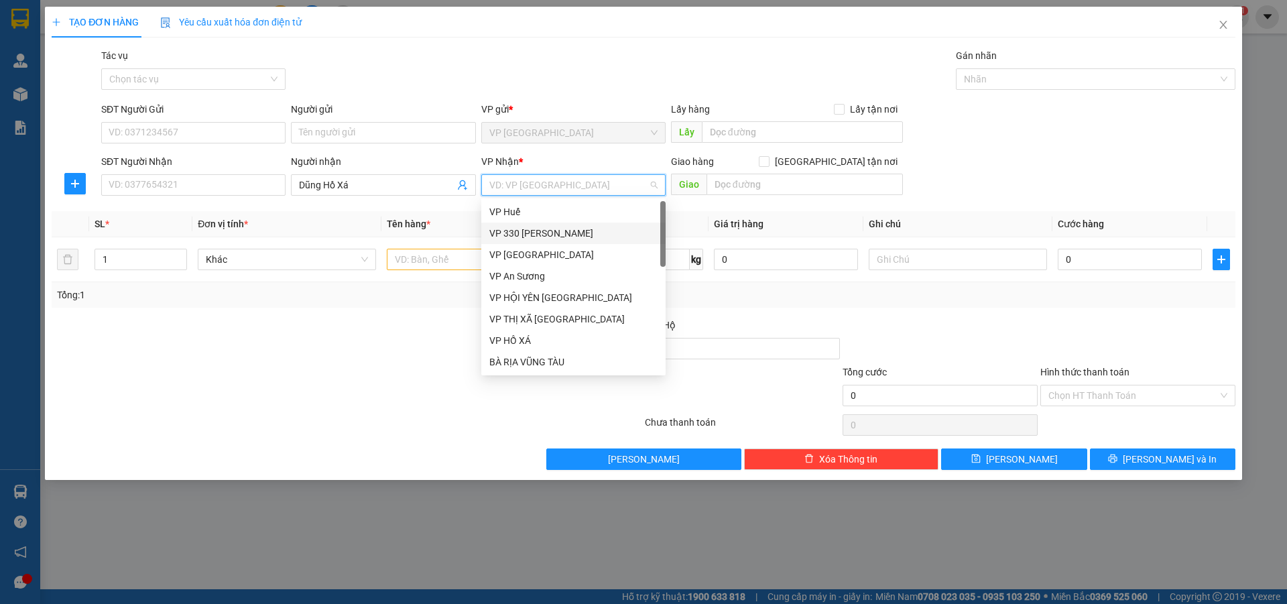
click at [535, 229] on div "VP 330 [PERSON_NAME]" at bounding box center [573, 233] width 168 height 15
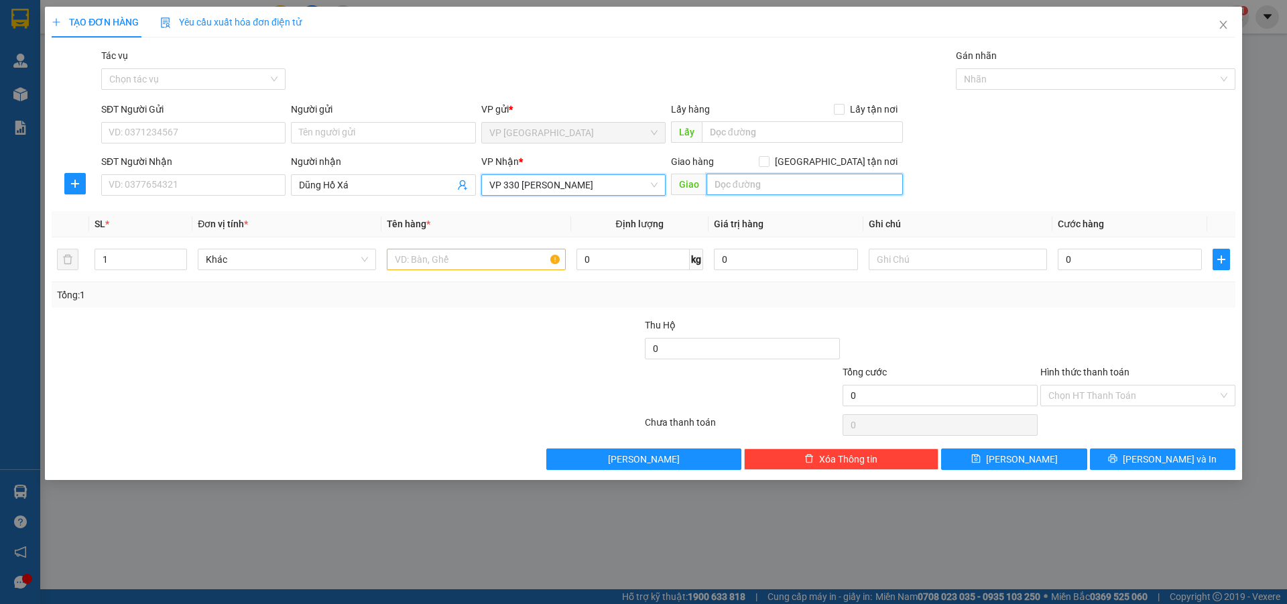
drag, startPoint x: 778, startPoint y: 174, endPoint x: 778, endPoint y: 182, distance: 8.1
click at [778, 174] on input "text" at bounding box center [805, 184] width 196 height 21
type input "HỒ XÁ"
click at [420, 267] on input "text" at bounding box center [476, 259] width 178 height 21
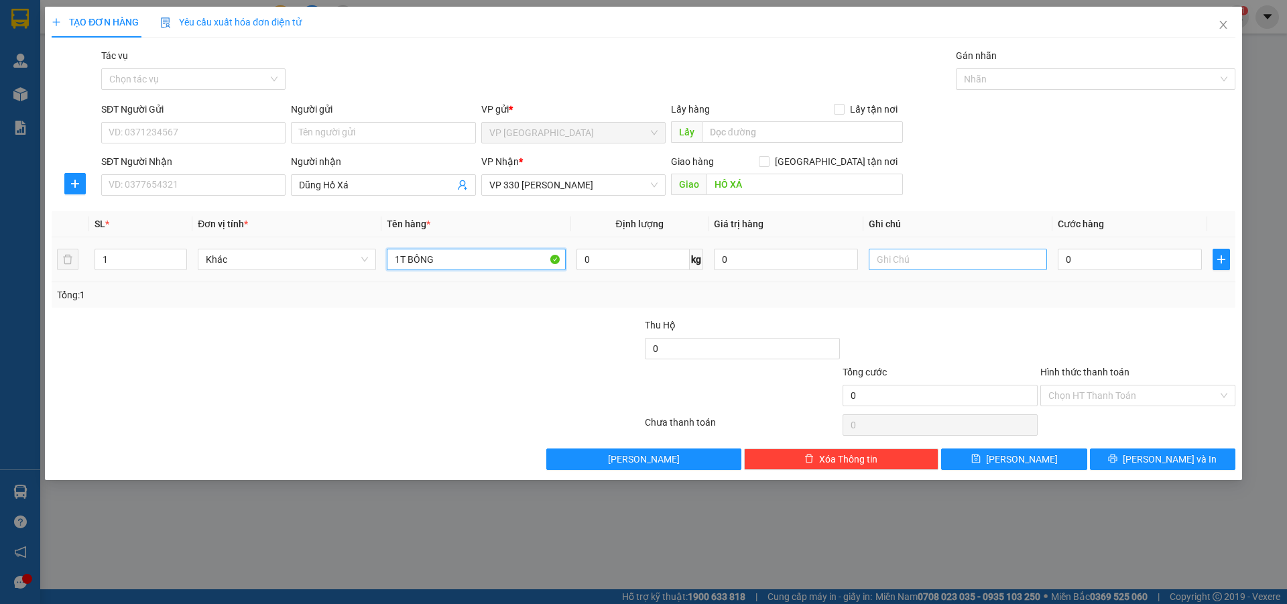
type input "1T BÔNG"
click at [892, 260] on input "text" at bounding box center [958, 259] width 178 height 21
type input "CC"
click at [1085, 263] on input "0" at bounding box center [1130, 259] width 144 height 21
type input "2"
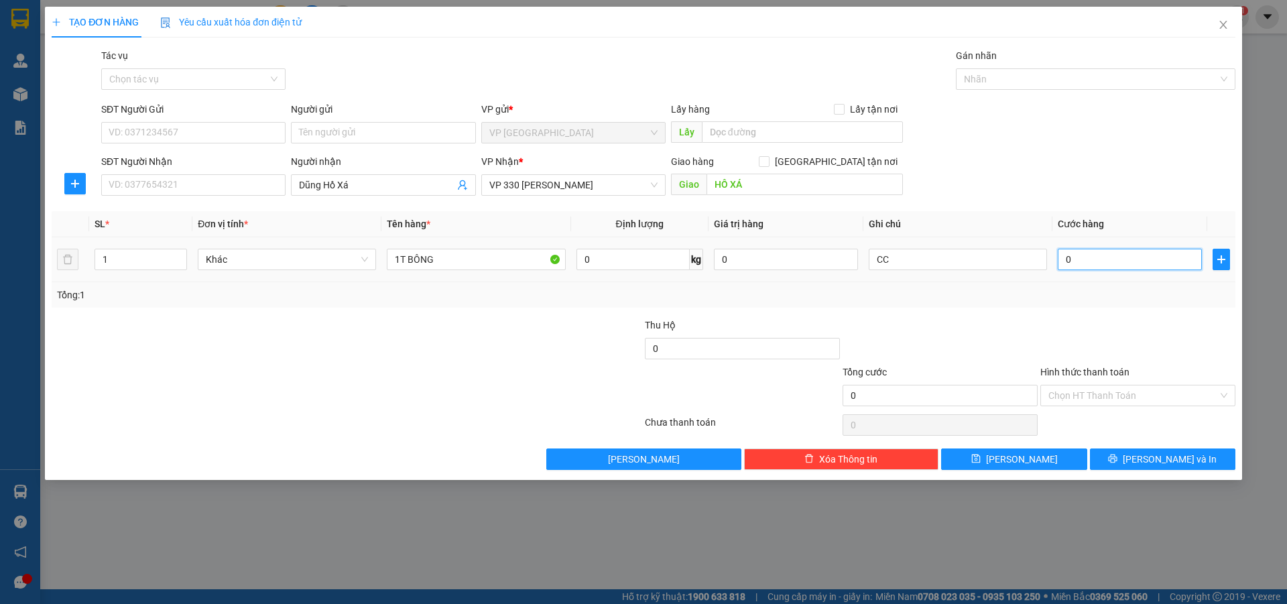
type input "2"
type input "20"
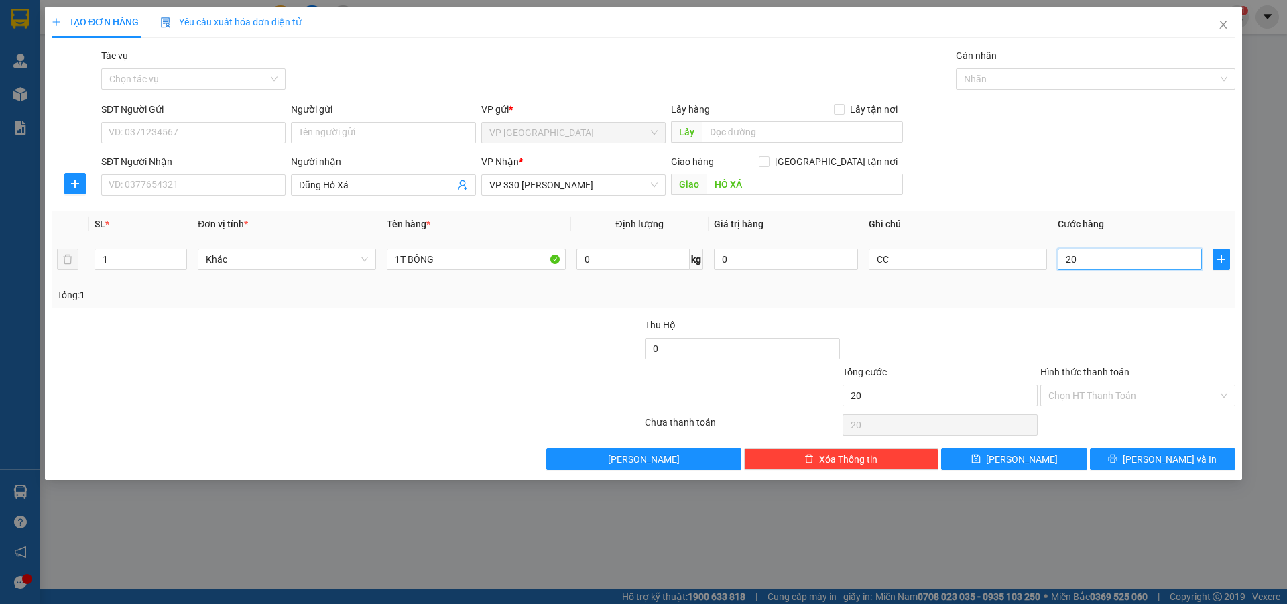
type input "200"
type input "2.000"
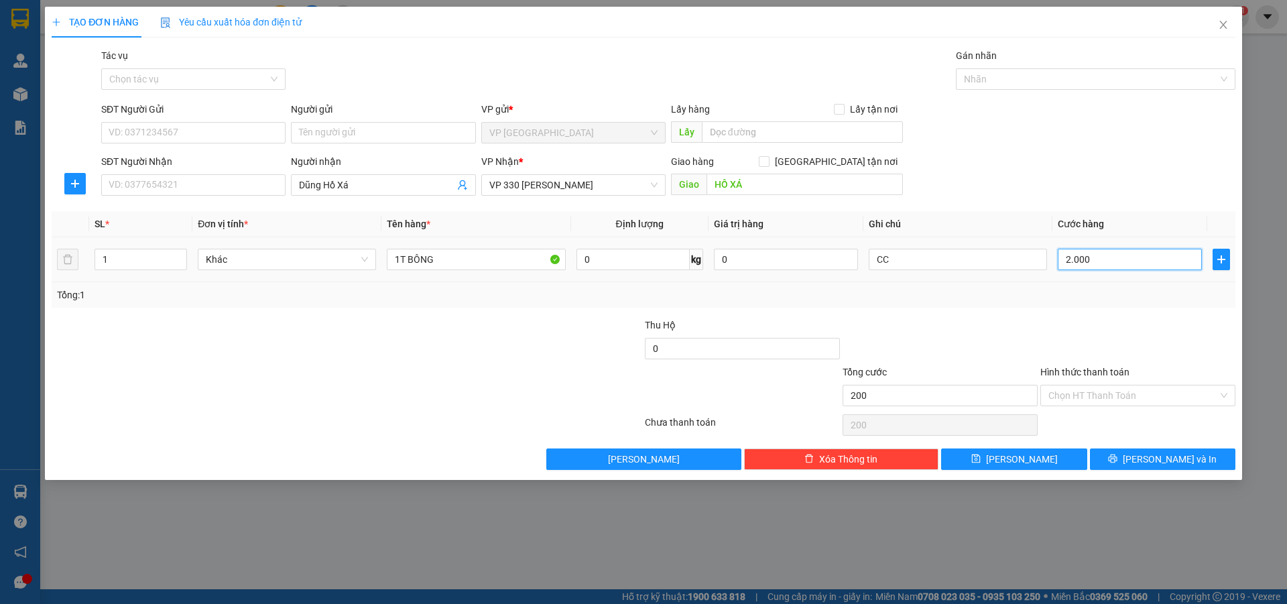
type input "2.000"
type input "20.000"
type input "200.000"
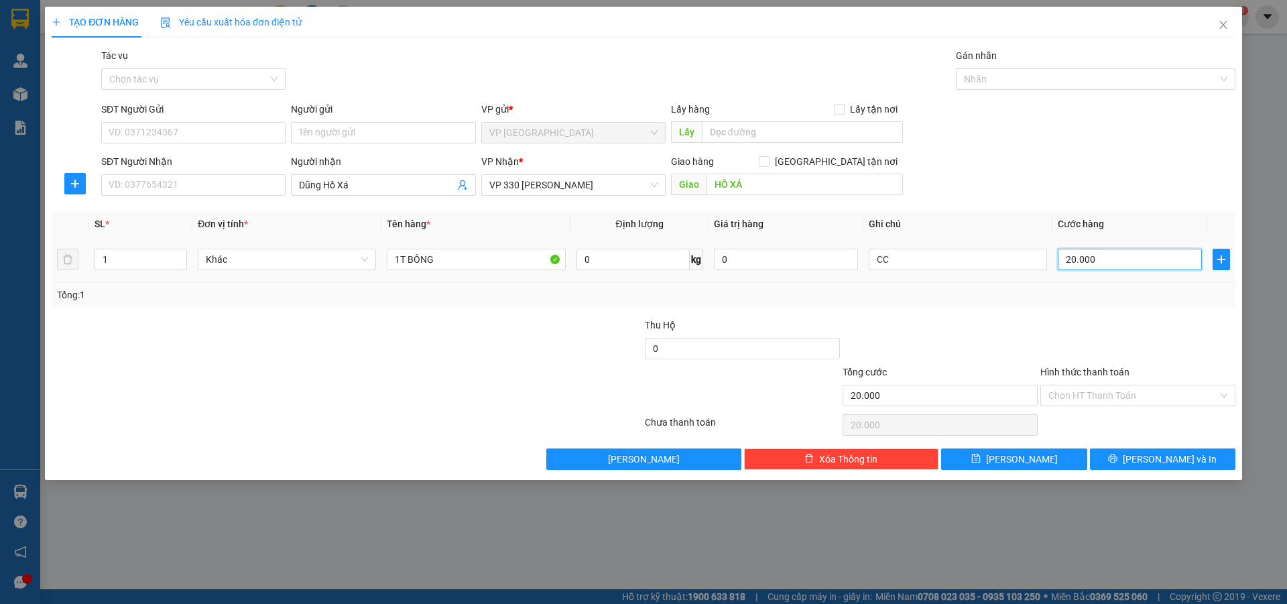
type input "200.000"
click at [1068, 464] on button "[PERSON_NAME]" at bounding box center [1013, 459] width 145 height 21
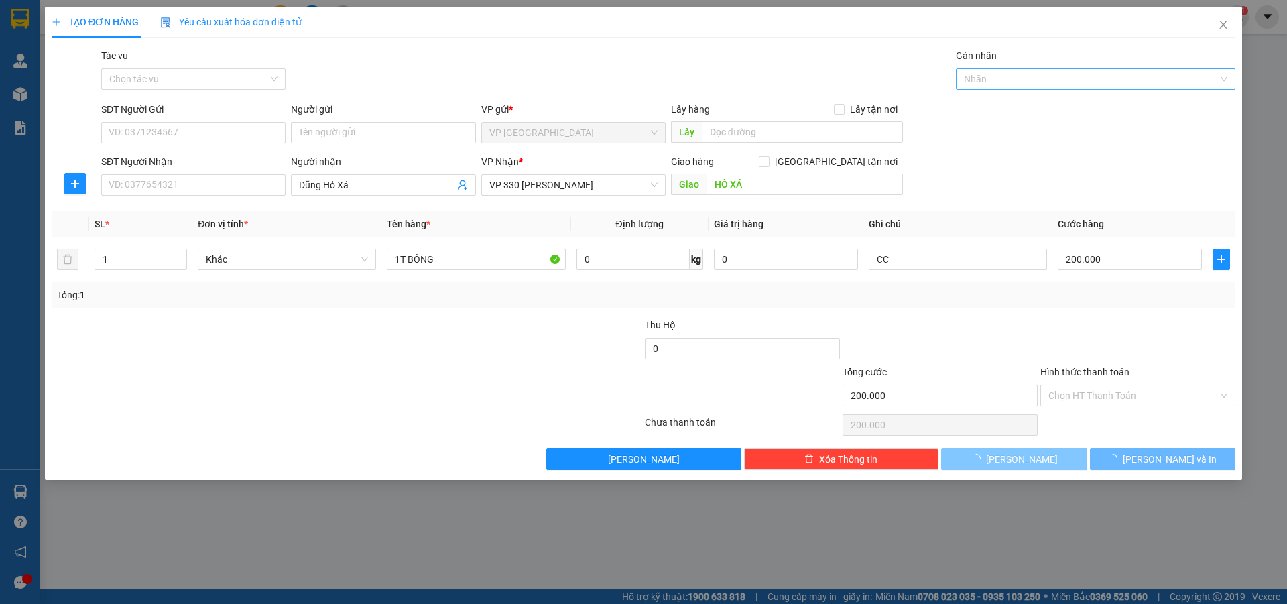
type input "0"
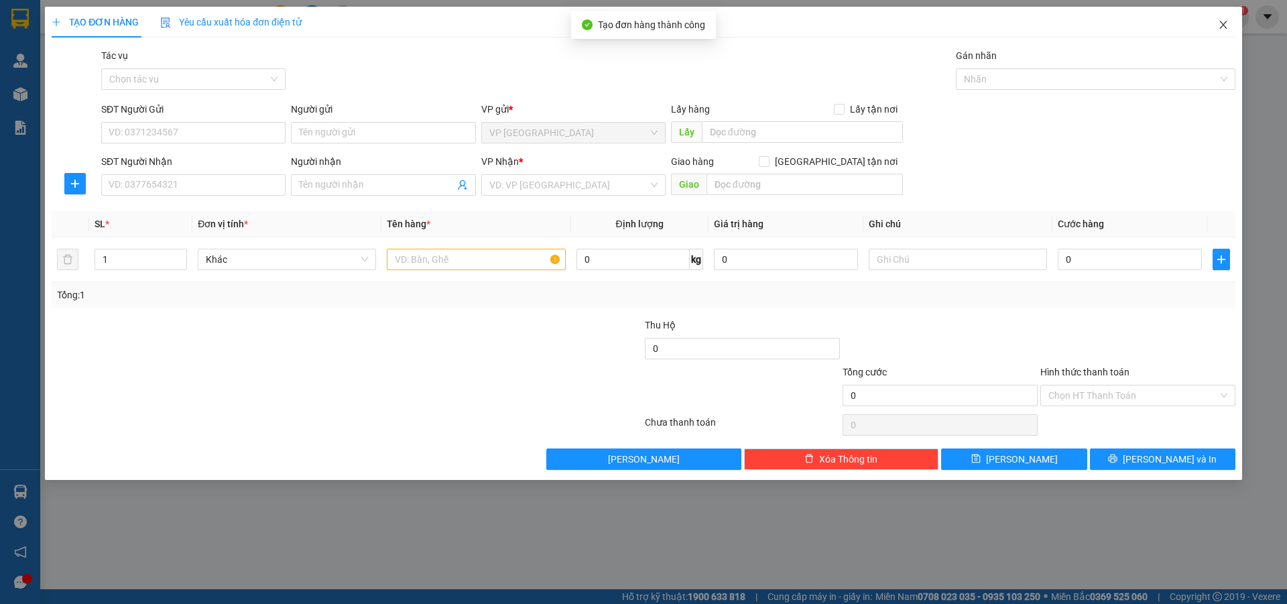
click at [1222, 25] on icon "close" at bounding box center [1223, 24] width 11 height 11
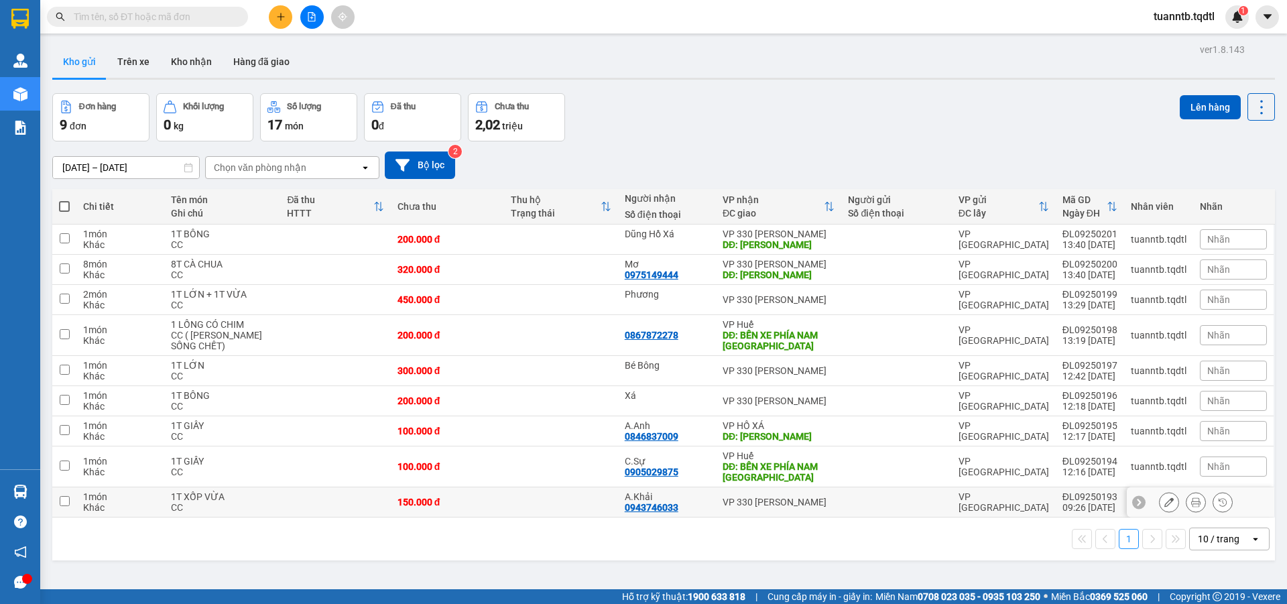
click at [66, 502] on input "checkbox" at bounding box center [65, 501] width 10 height 10
checkbox input "true"
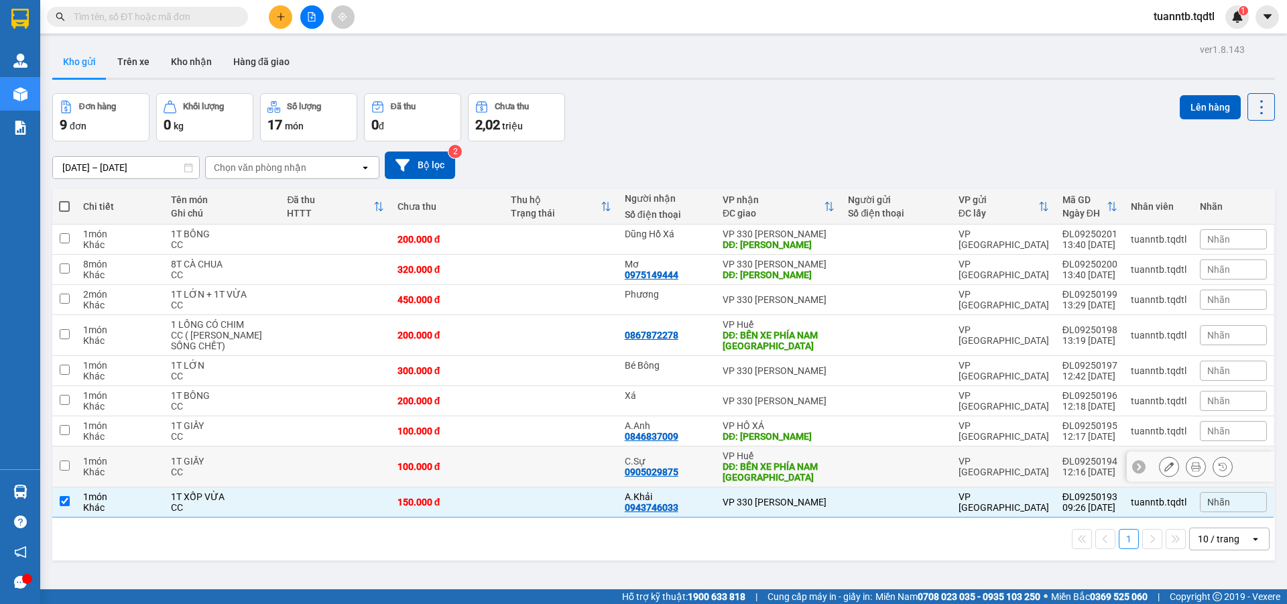
click at [72, 469] on td at bounding box center [64, 467] width 24 height 41
checkbox input "true"
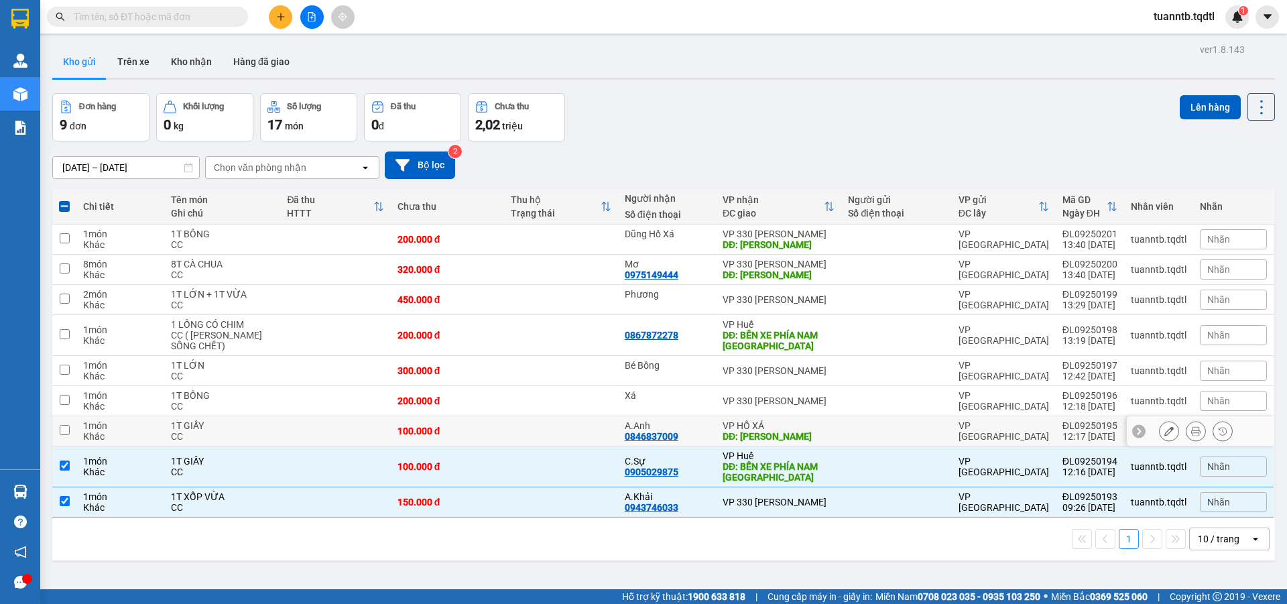
click at [69, 429] on input "checkbox" at bounding box center [65, 430] width 10 height 10
checkbox input "true"
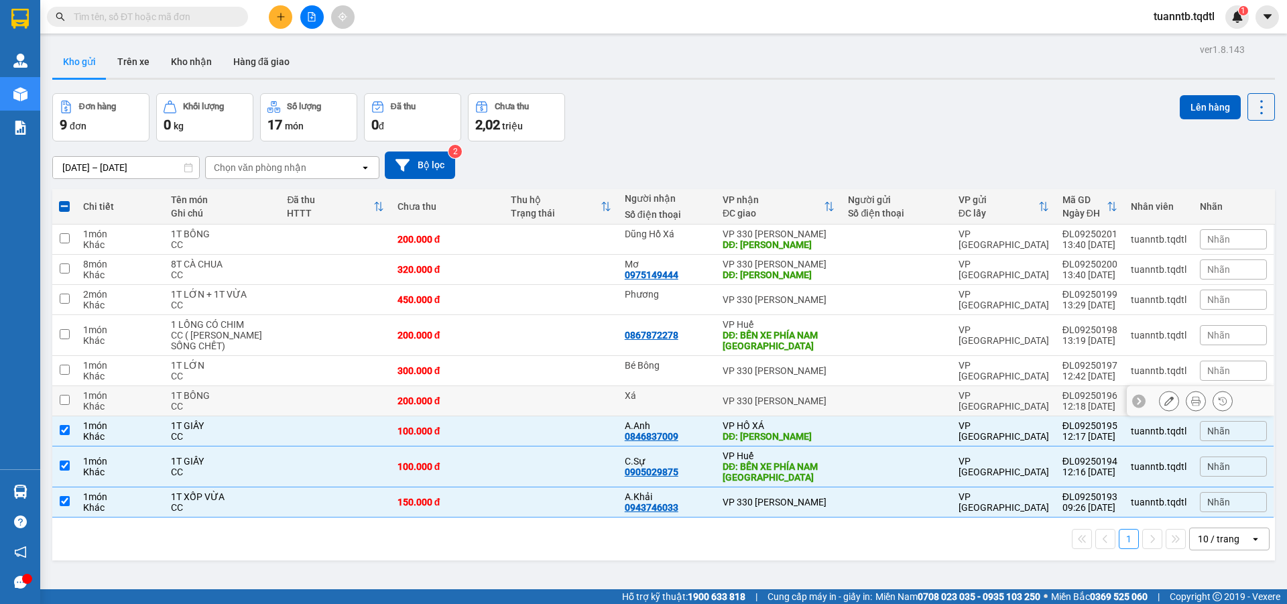
click at [81, 396] on td "1 món Khác" at bounding box center [120, 401] width 88 height 30
checkbox input "true"
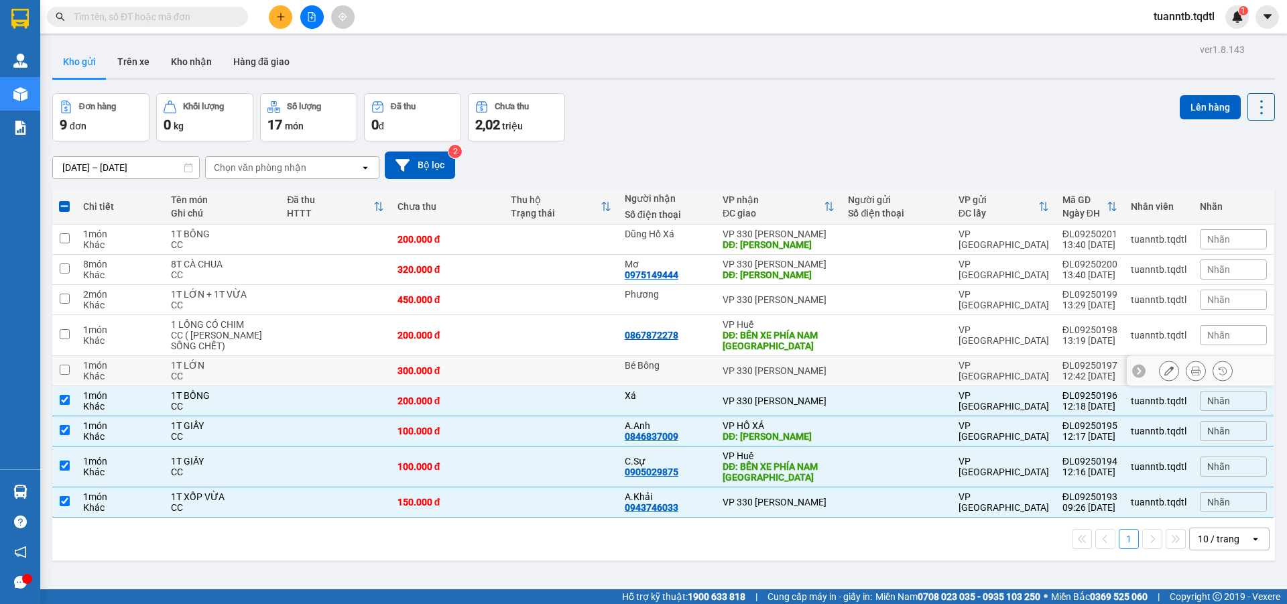
click at [65, 369] on input "checkbox" at bounding box center [65, 370] width 10 height 10
checkbox input "true"
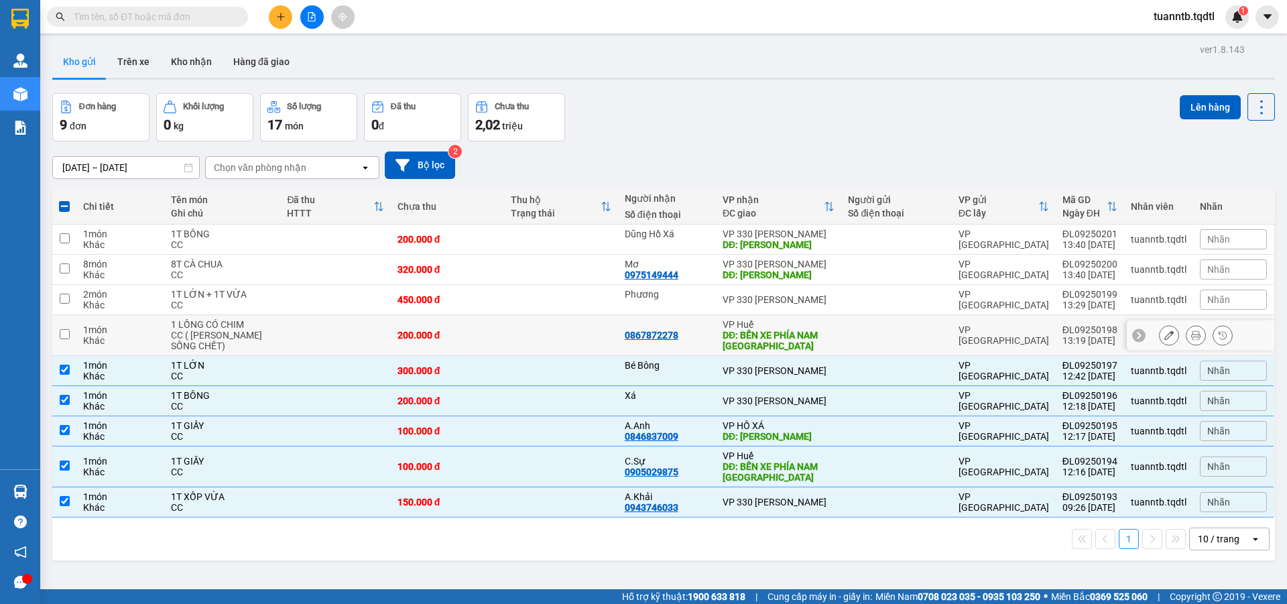
click at [68, 336] on input "checkbox" at bounding box center [65, 334] width 10 height 10
checkbox input "true"
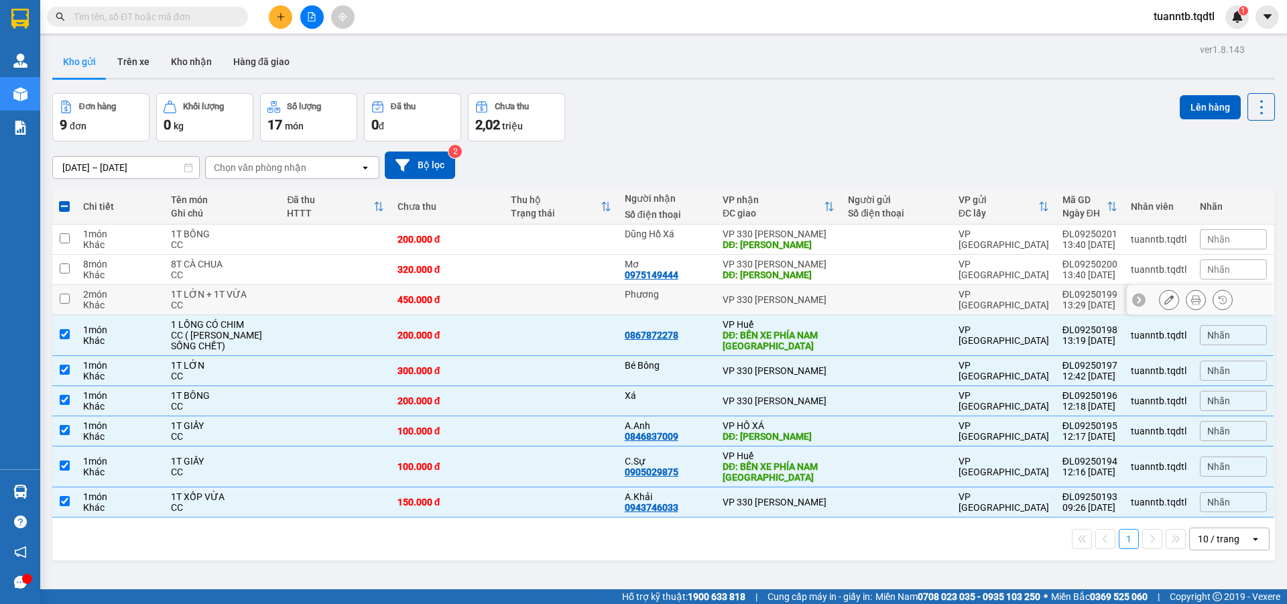
click at [68, 295] on input "checkbox" at bounding box center [65, 299] width 10 height 10
checkbox input "true"
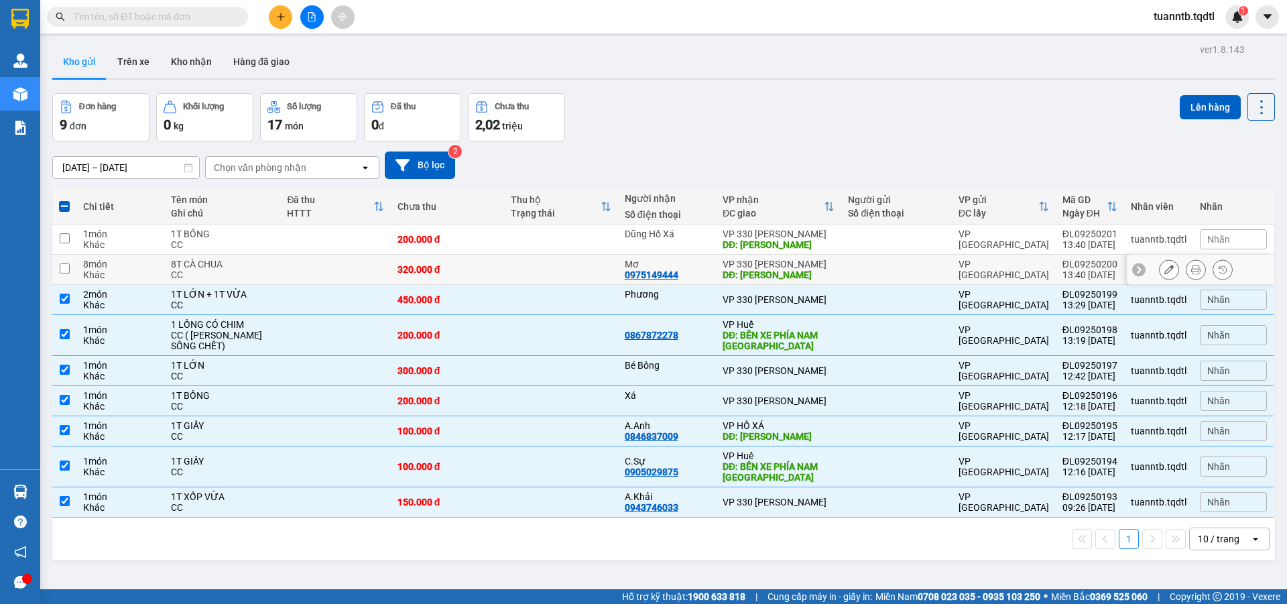
click at [66, 266] on input "checkbox" at bounding box center [65, 268] width 10 height 10
checkbox input "true"
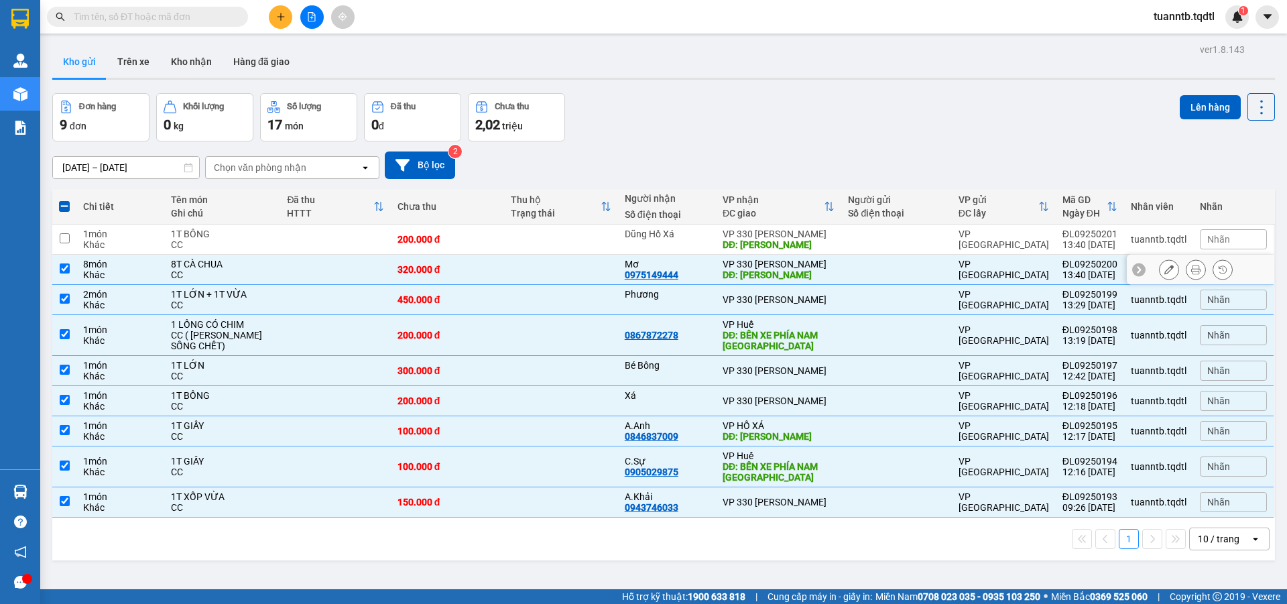
click at [64, 246] on td at bounding box center [64, 240] width 24 height 30
checkbox input "true"
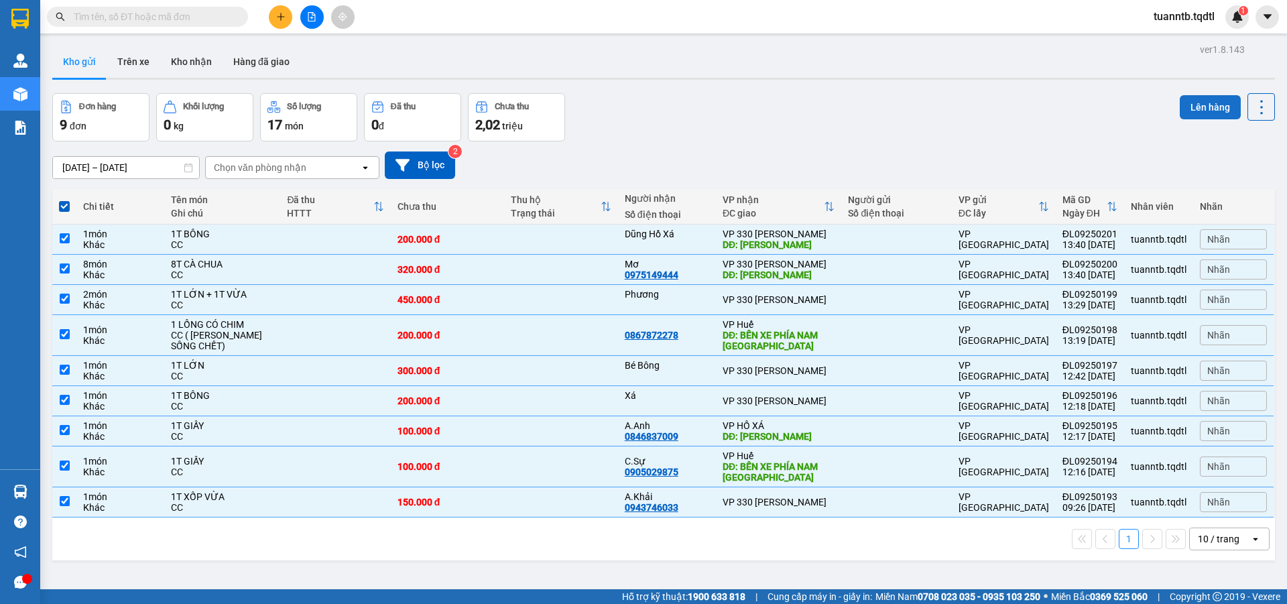
click at [1195, 108] on button "Lên hàng" at bounding box center [1210, 107] width 61 height 24
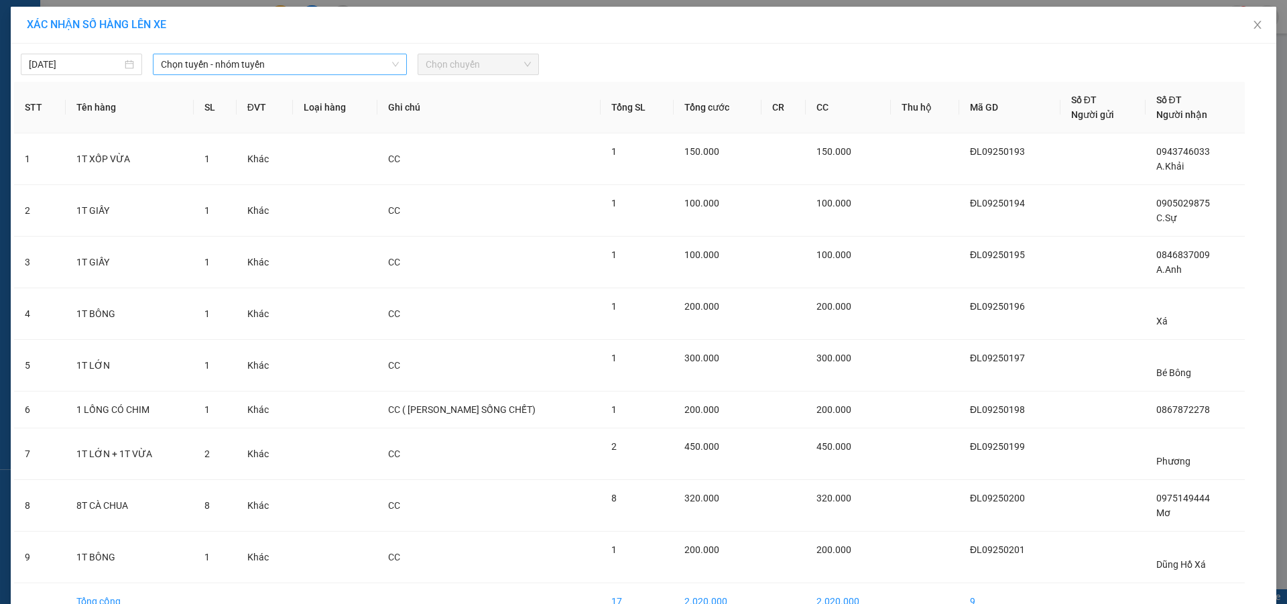
click at [180, 71] on span "Chọn tuyến - nhóm tuyến" at bounding box center [280, 64] width 238 height 20
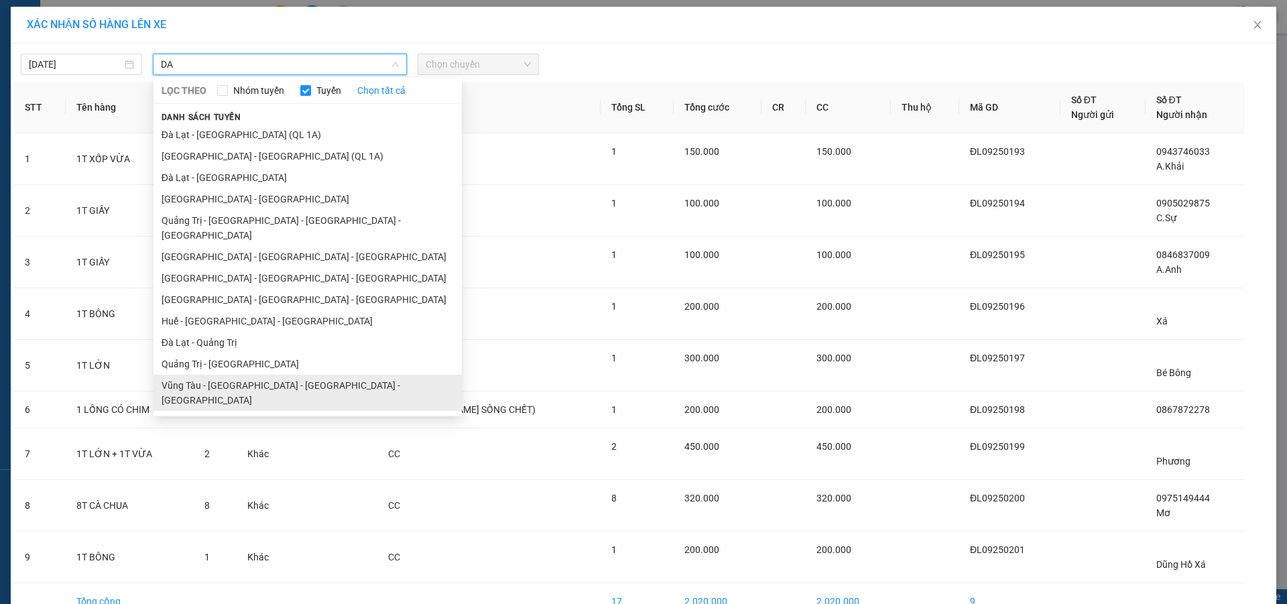
scroll to position [77, 0]
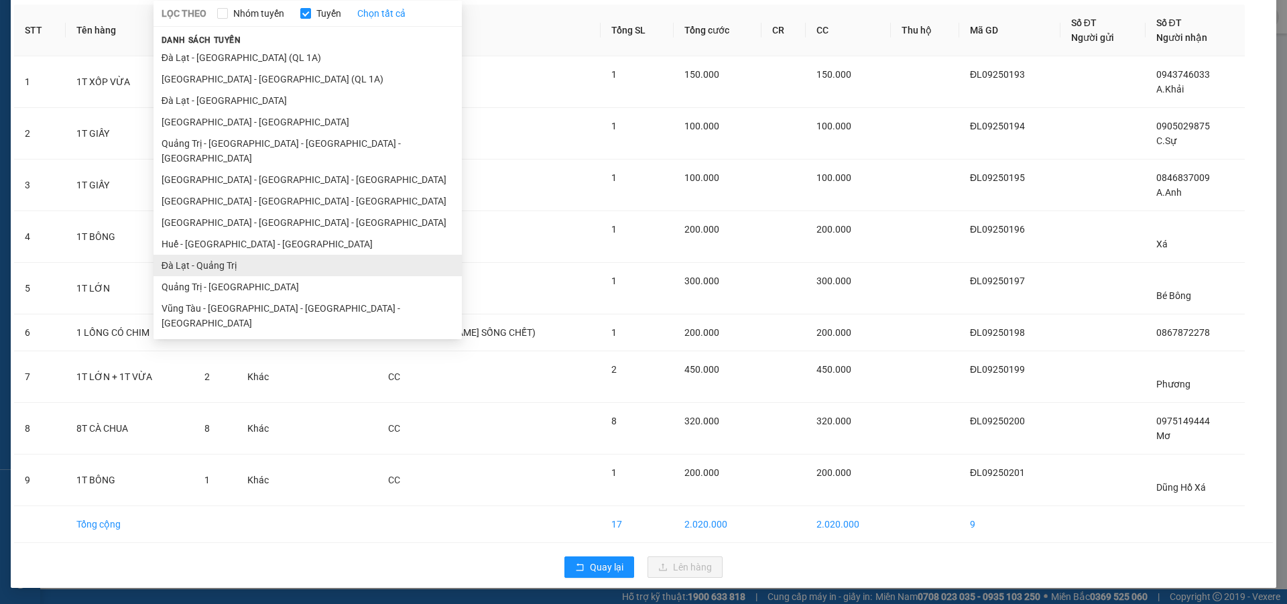
type input "DA"
click at [231, 255] on ul "[GEOGRAPHIC_DATA] - [GEOGRAPHIC_DATA] (QL 1A) [GEOGRAPHIC_DATA] - [GEOGRAPHIC_D…" at bounding box center [308, 190] width 308 height 287
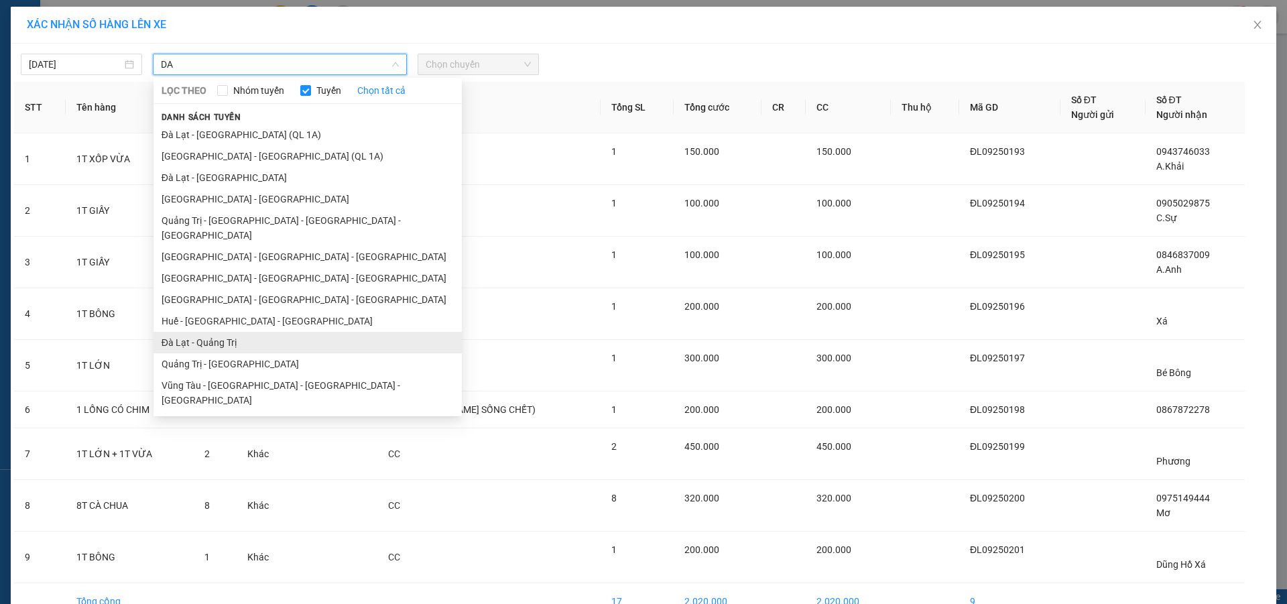
click at [254, 332] on li "Đà Lạt - Quảng Trị" at bounding box center [308, 342] width 308 height 21
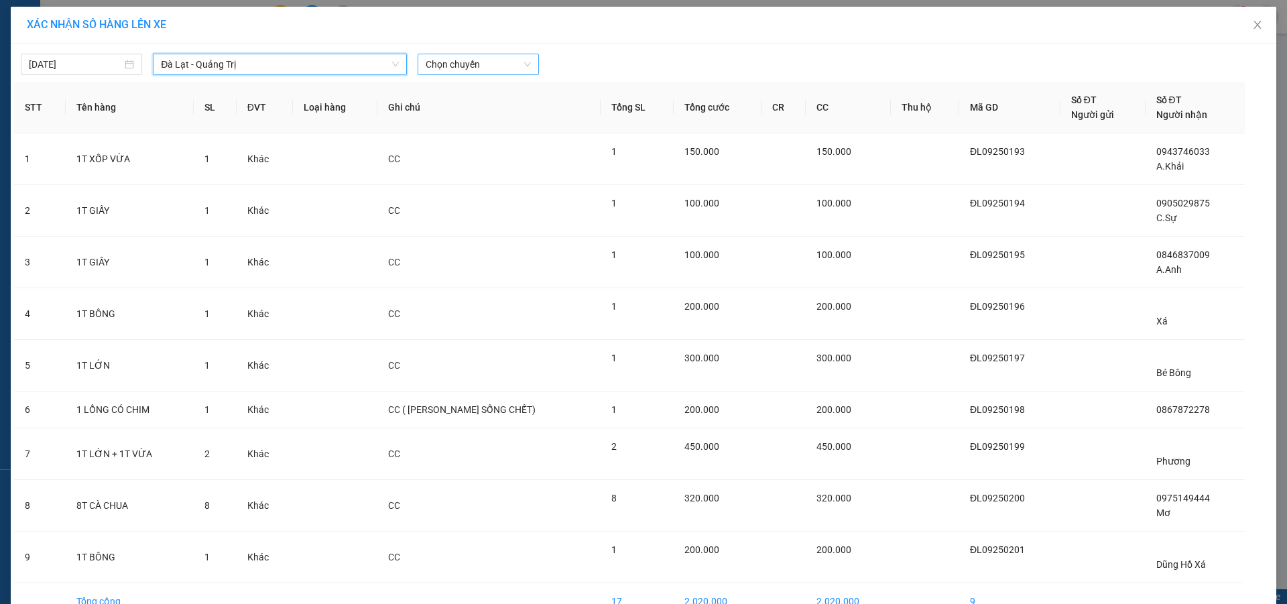
click at [443, 65] on span "Chọn chuyến" at bounding box center [478, 64] width 105 height 20
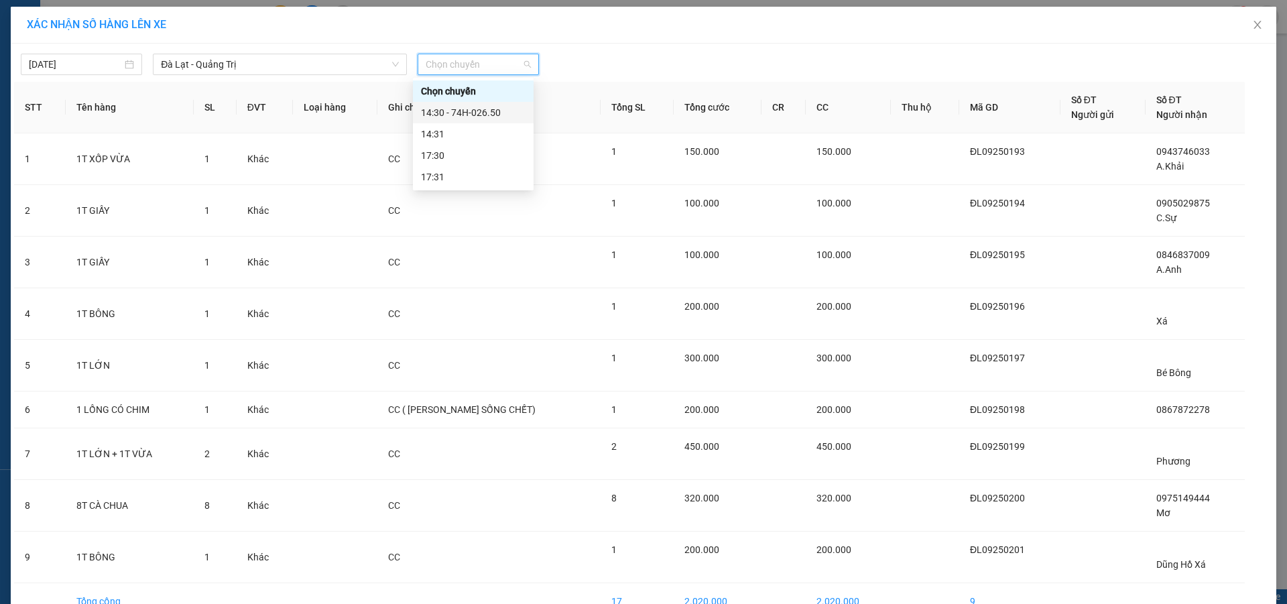
click at [484, 113] on div "14:30 - 74H-026.50" at bounding box center [473, 112] width 105 height 15
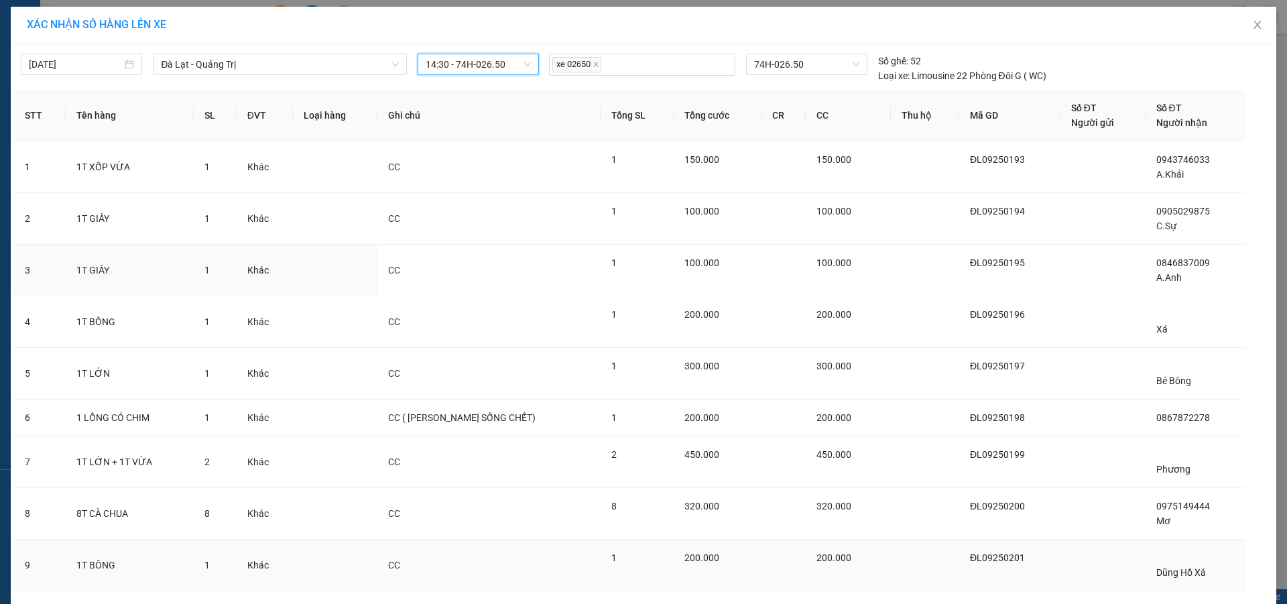
scroll to position [85, 0]
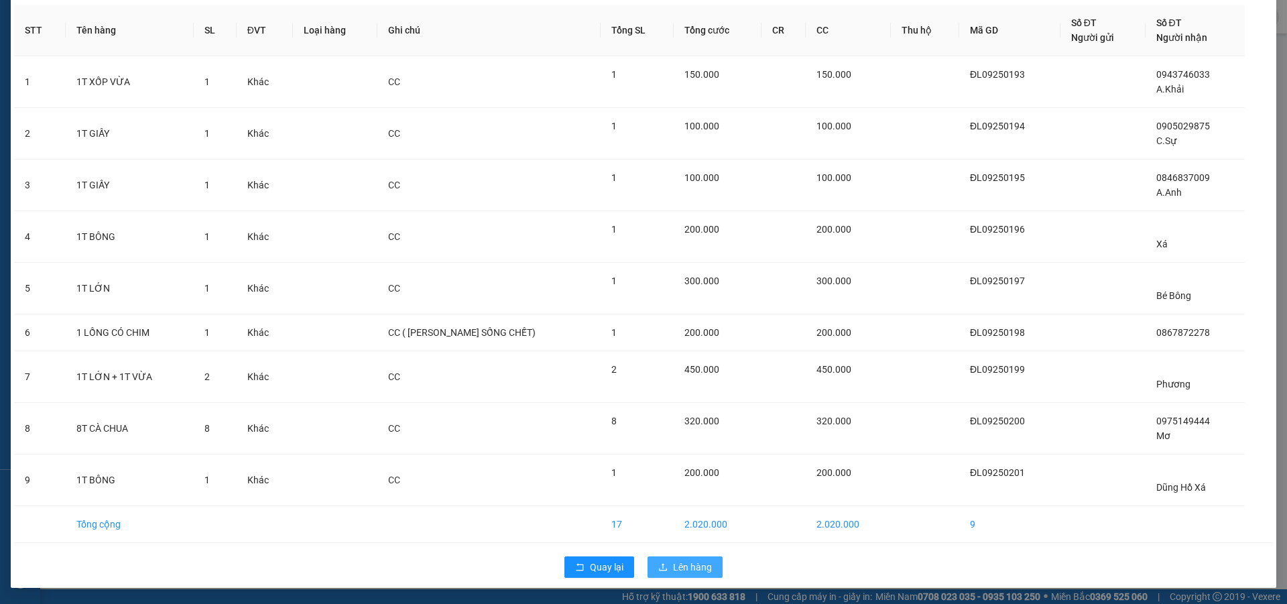
drag, startPoint x: 687, startPoint y: 565, endPoint x: 684, endPoint y: 558, distance: 7.5
click at [687, 564] on span "Lên hàng" at bounding box center [692, 567] width 39 height 15
